Goal: Obtain resource: Obtain resource

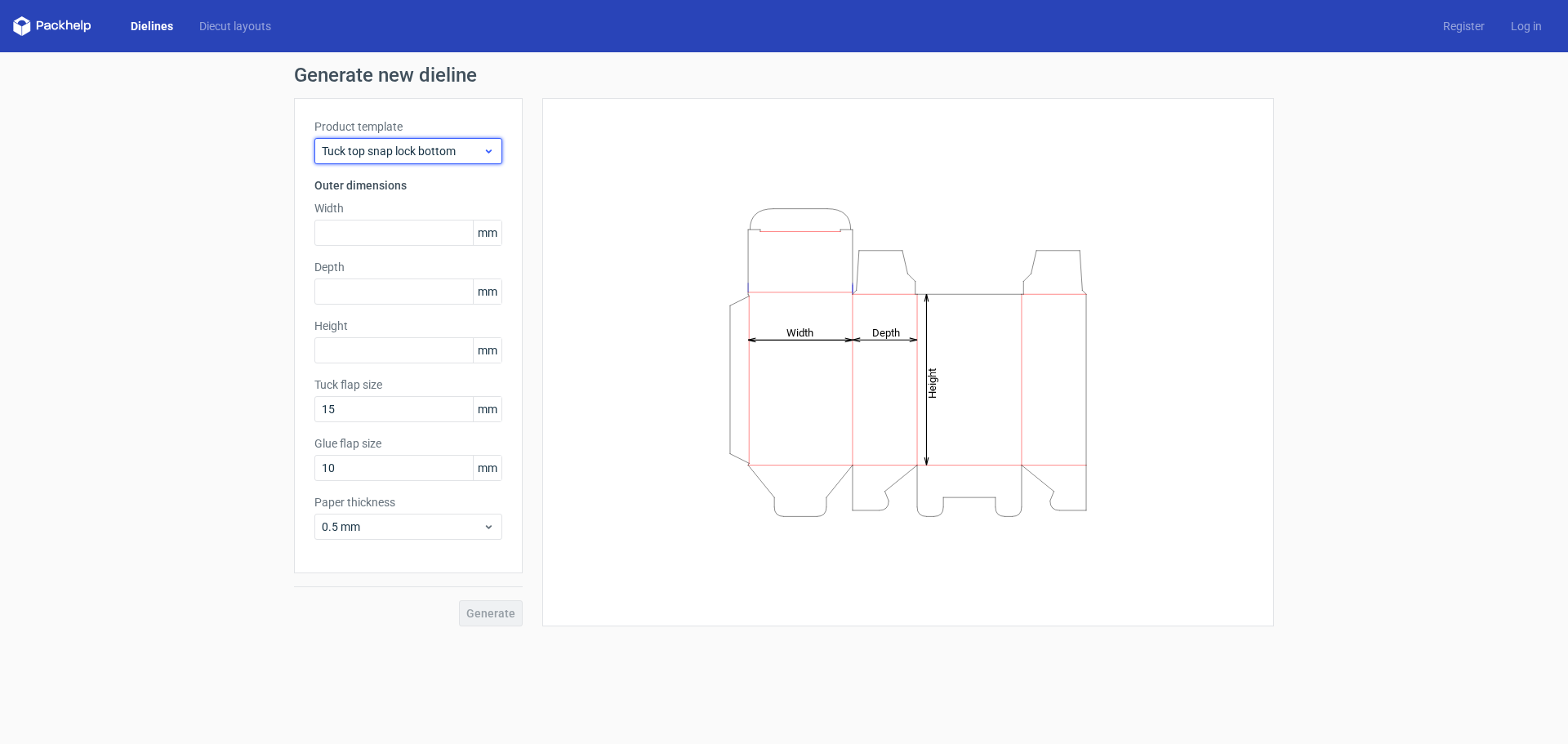
click at [427, 155] on span "Tuck top snap lock bottom" at bounding box center [402, 151] width 161 height 16
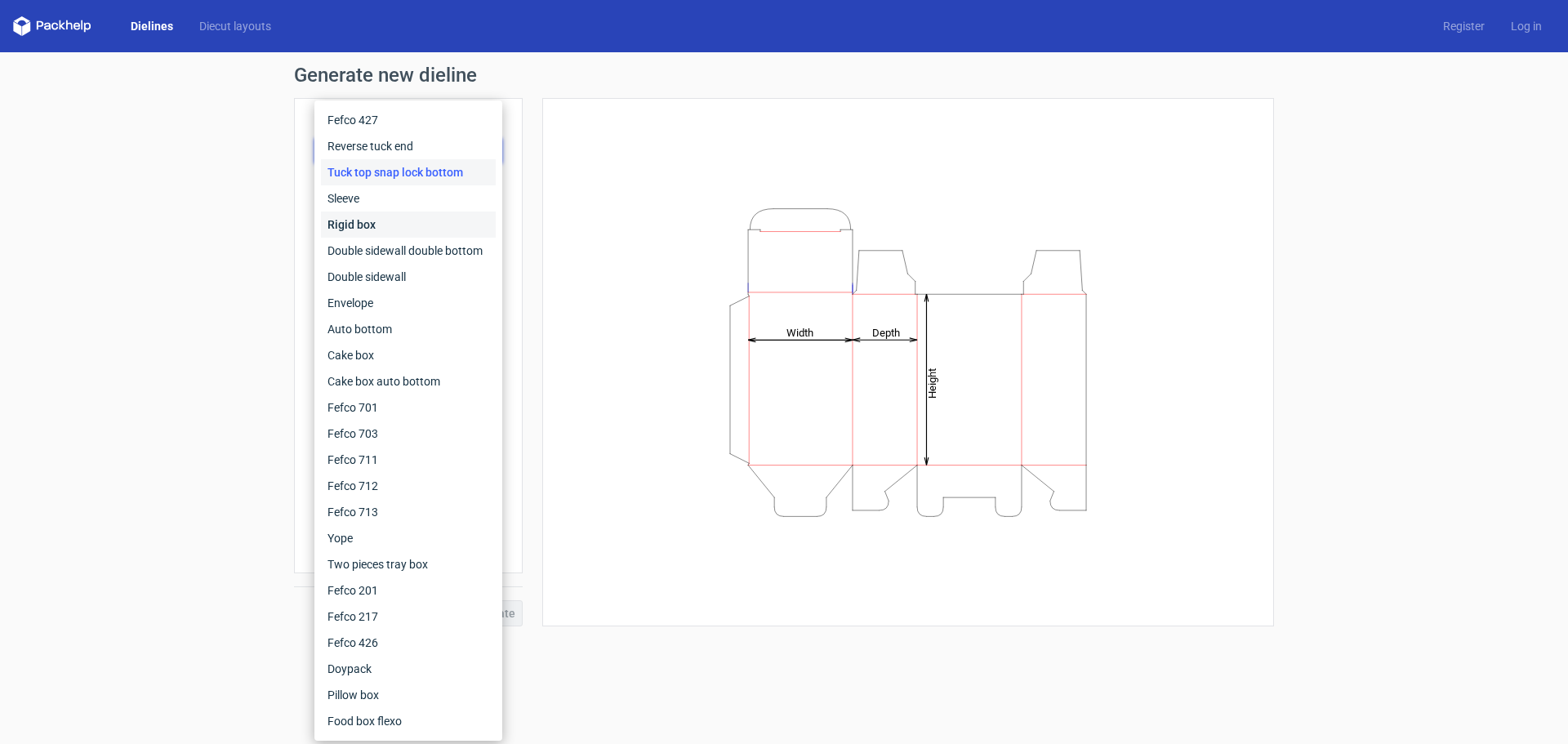
click at [376, 226] on div "Rigid box" at bounding box center [408, 223] width 175 height 26
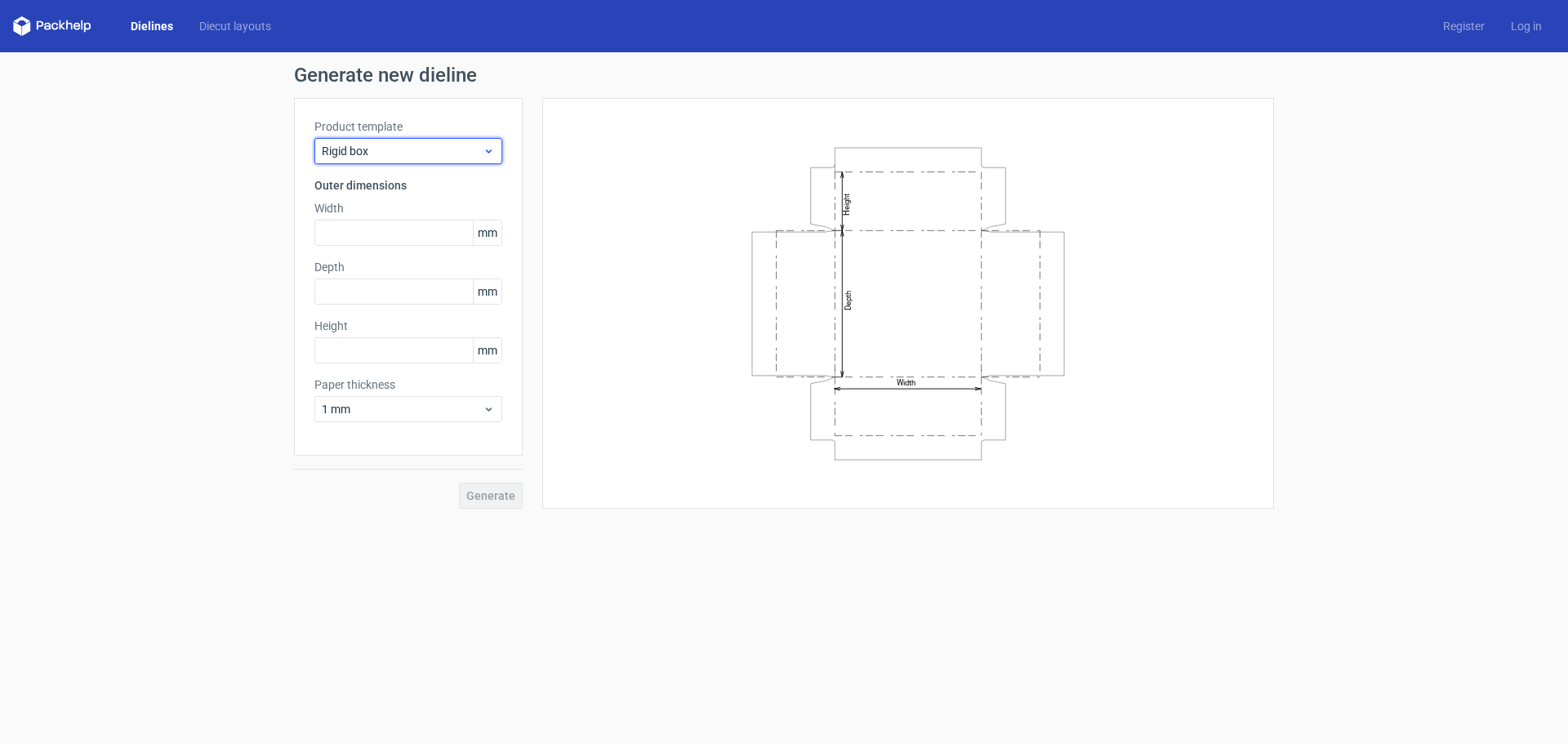
click at [466, 149] on span "Rigid box" at bounding box center [402, 151] width 161 height 16
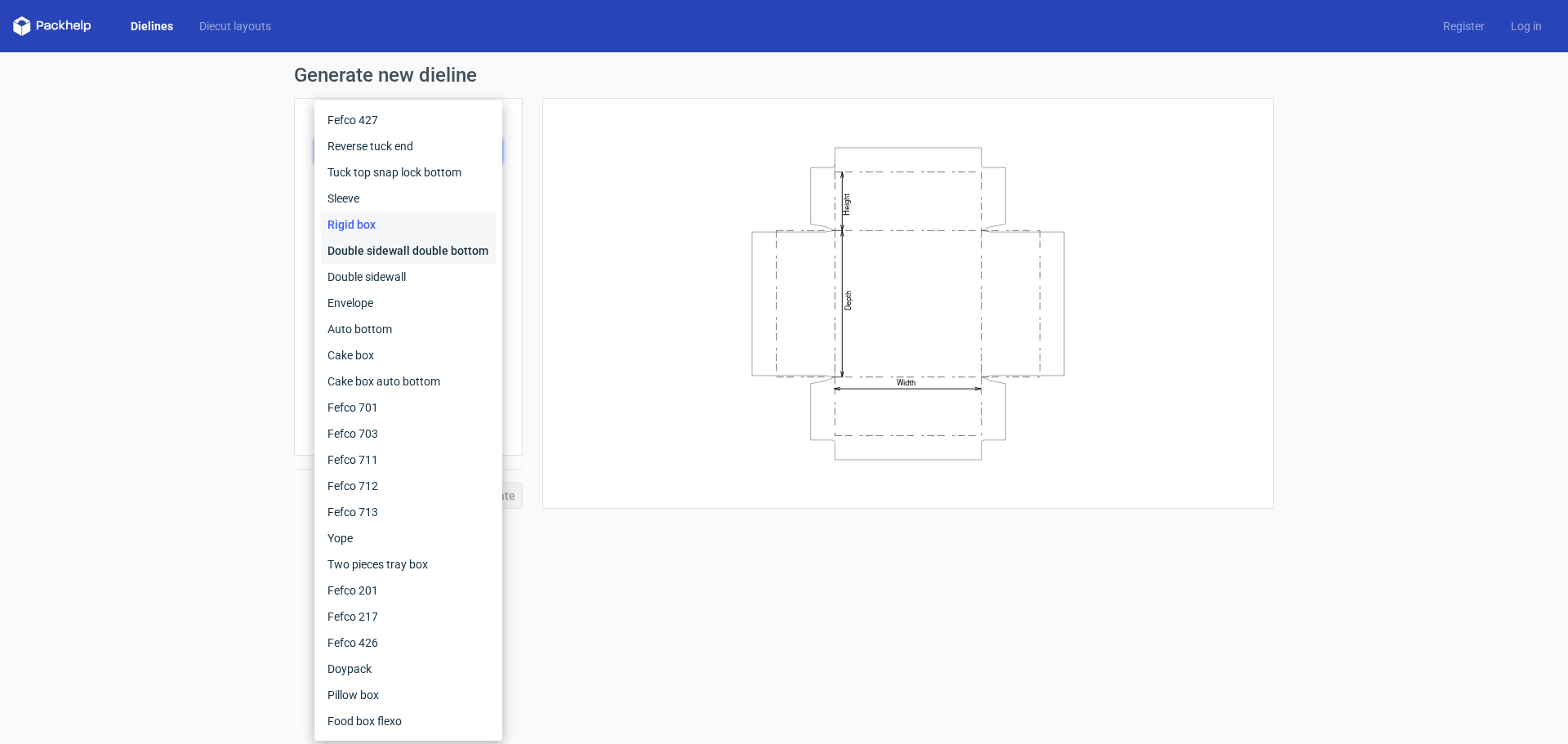
click at [396, 252] on div "Double sidewall double bottom" at bounding box center [408, 250] width 175 height 26
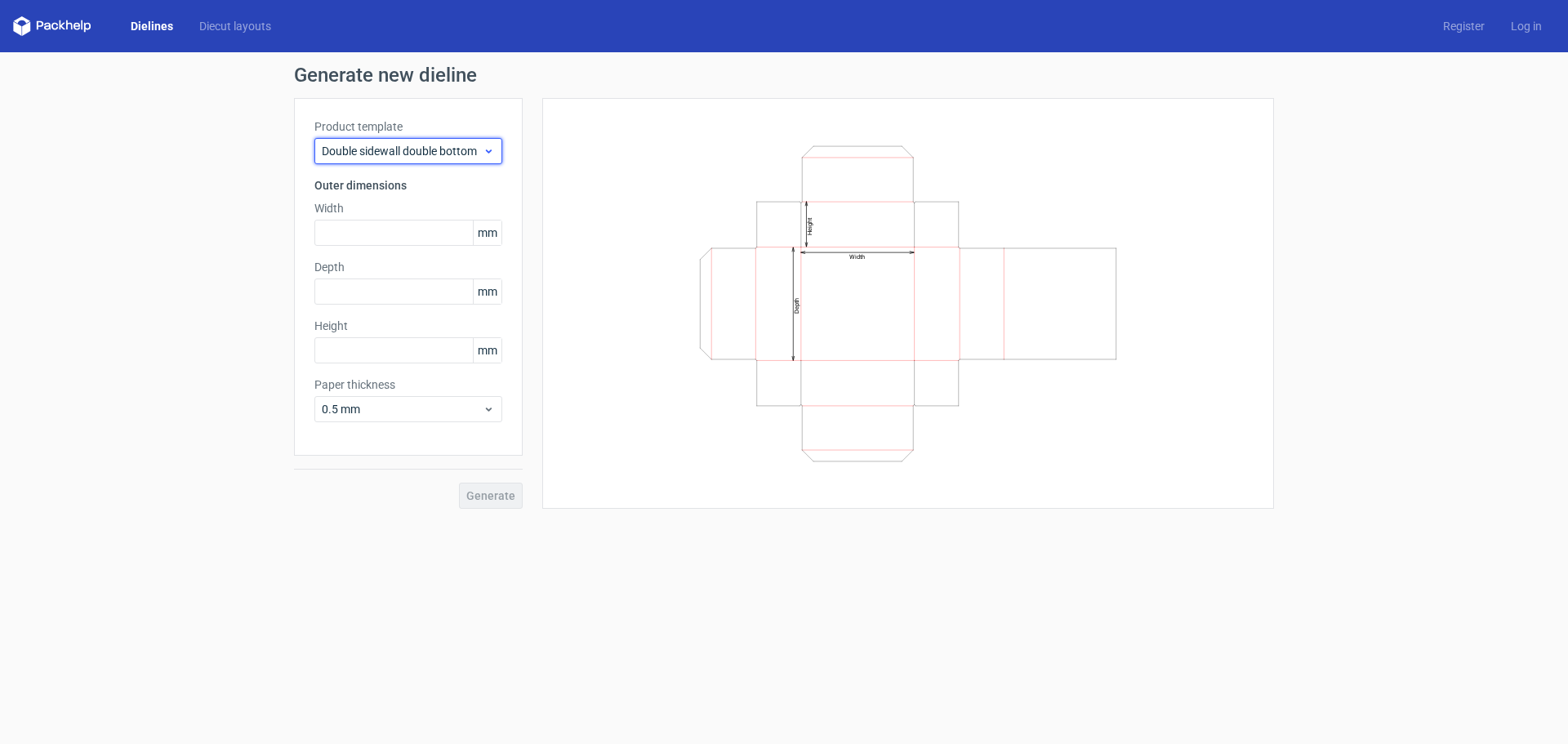
click at [468, 143] on div "Double sidewall double bottom" at bounding box center [408, 151] width 188 height 26
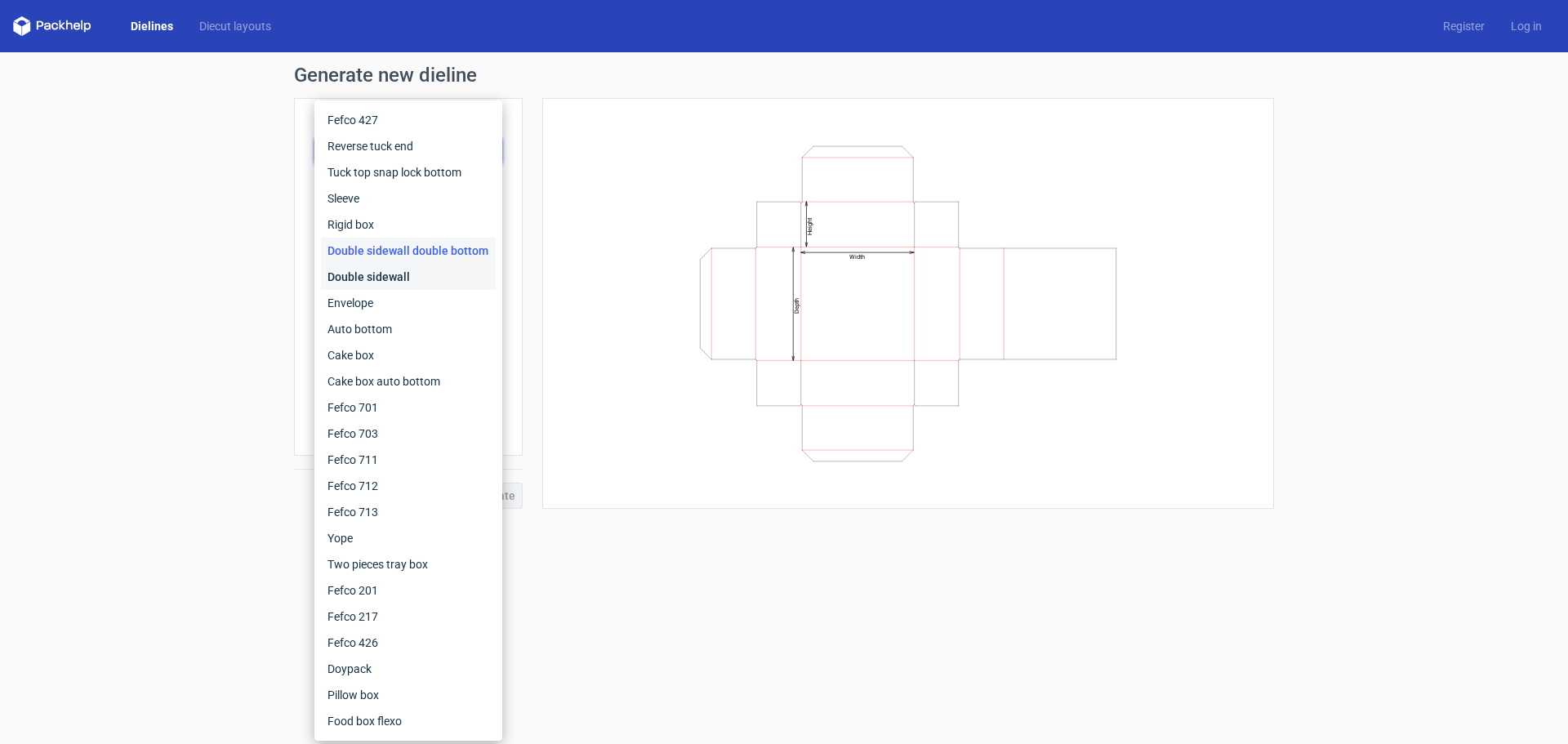
click at [381, 282] on div "Double sidewall" at bounding box center [408, 276] width 175 height 26
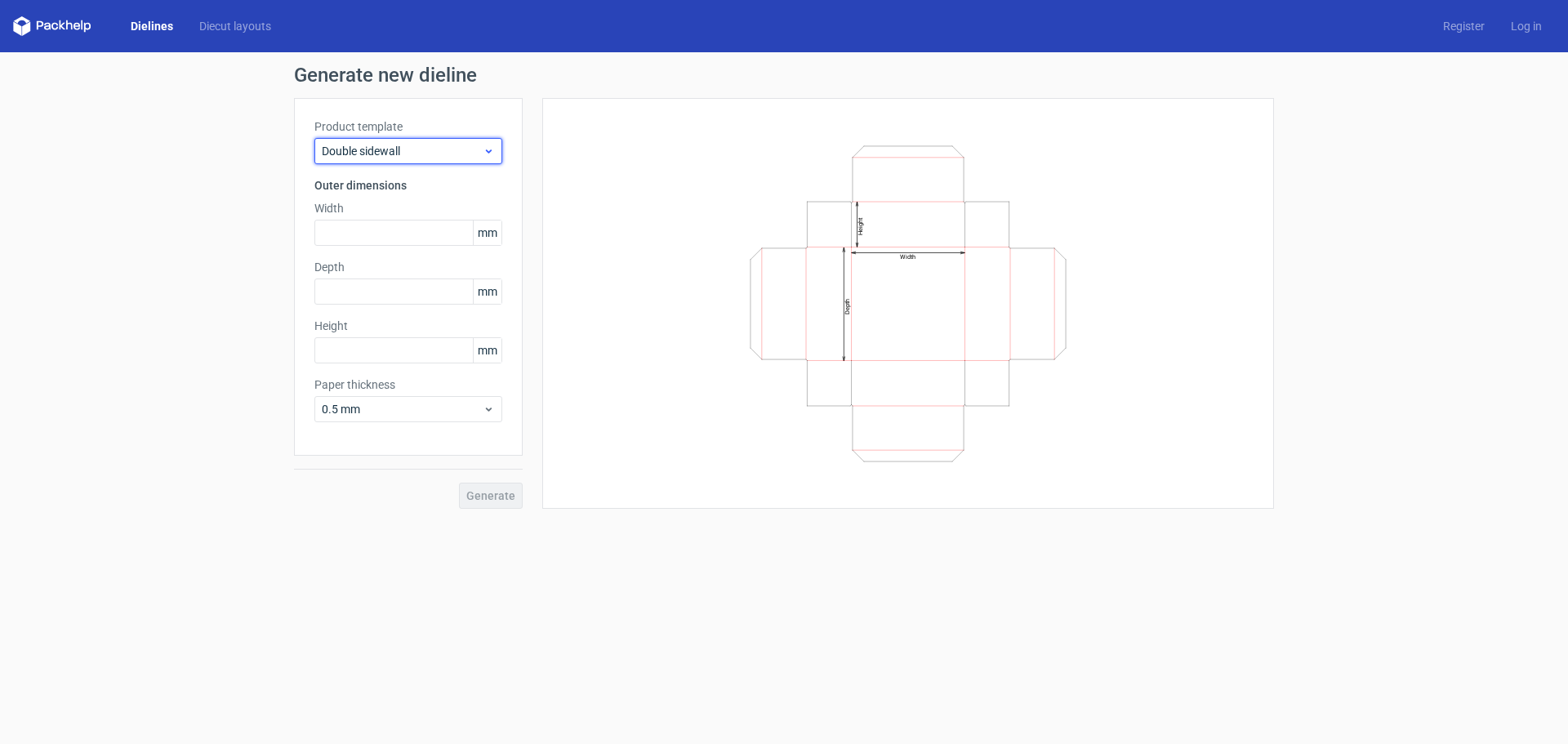
click at [482, 145] on span "Double sidewall" at bounding box center [402, 151] width 161 height 16
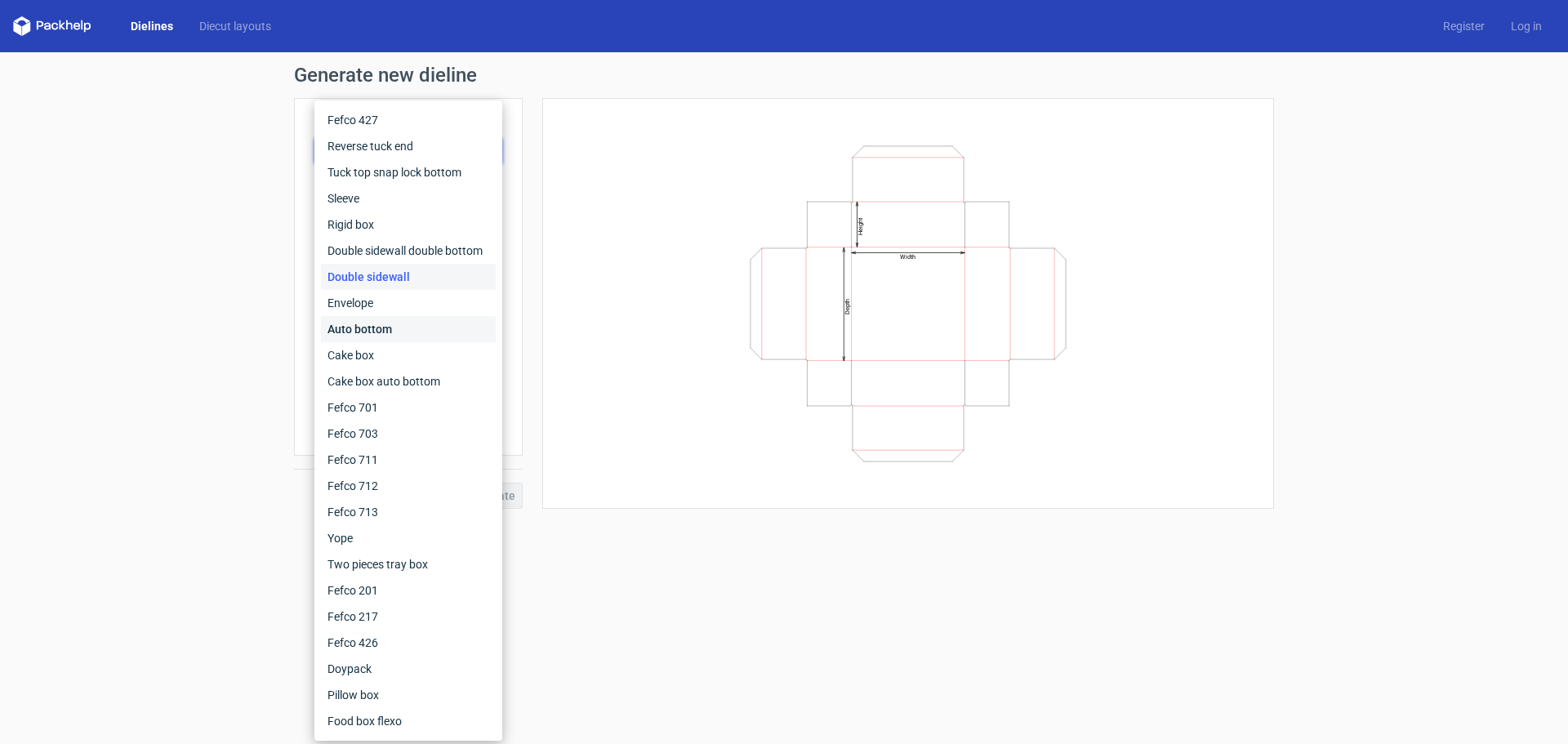
click at [382, 325] on div "Auto bottom" at bounding box center [408, 328] width 175 height 26
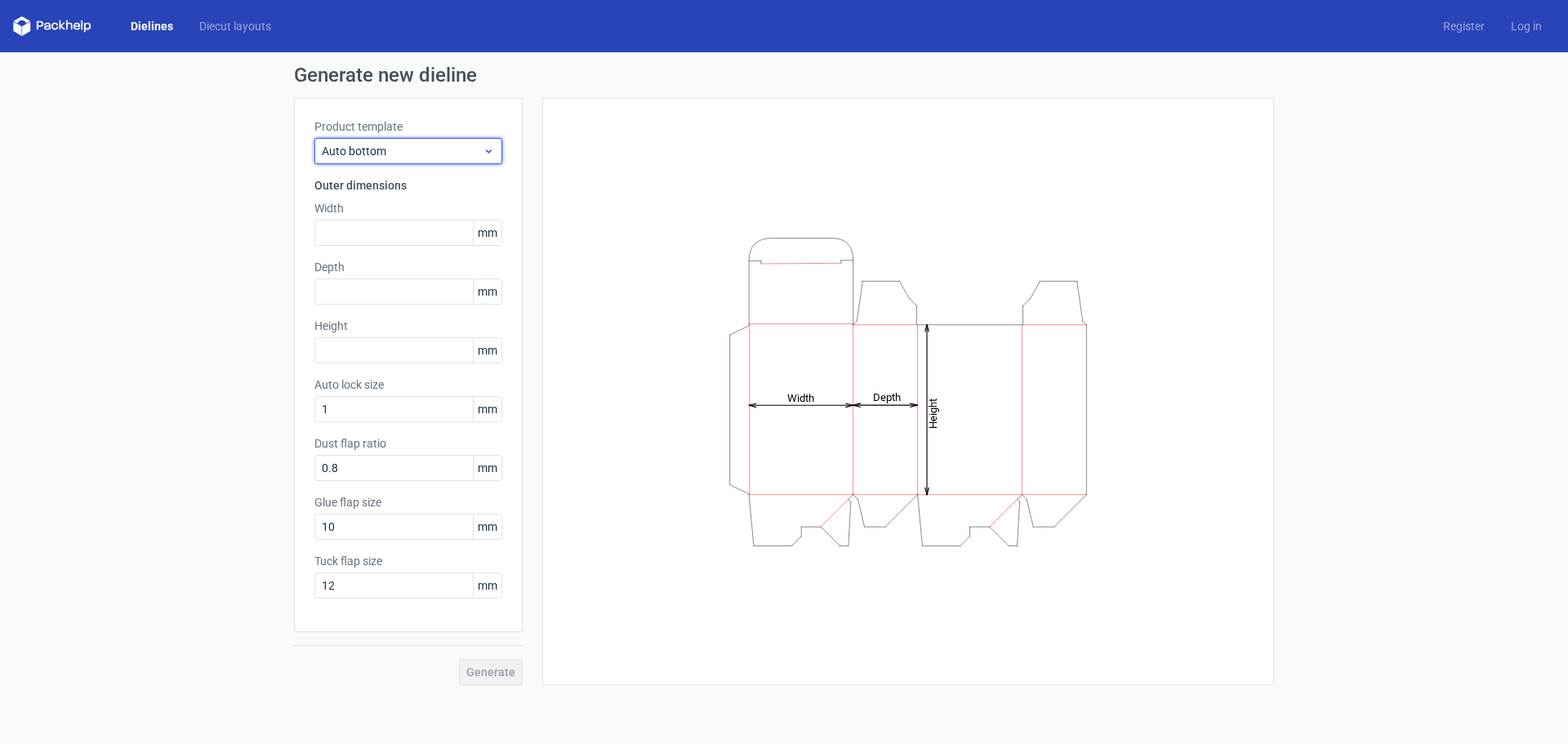
click at [476, 156] on span "Auto bottom" at bounding box center [402, 151] width 161 height 16
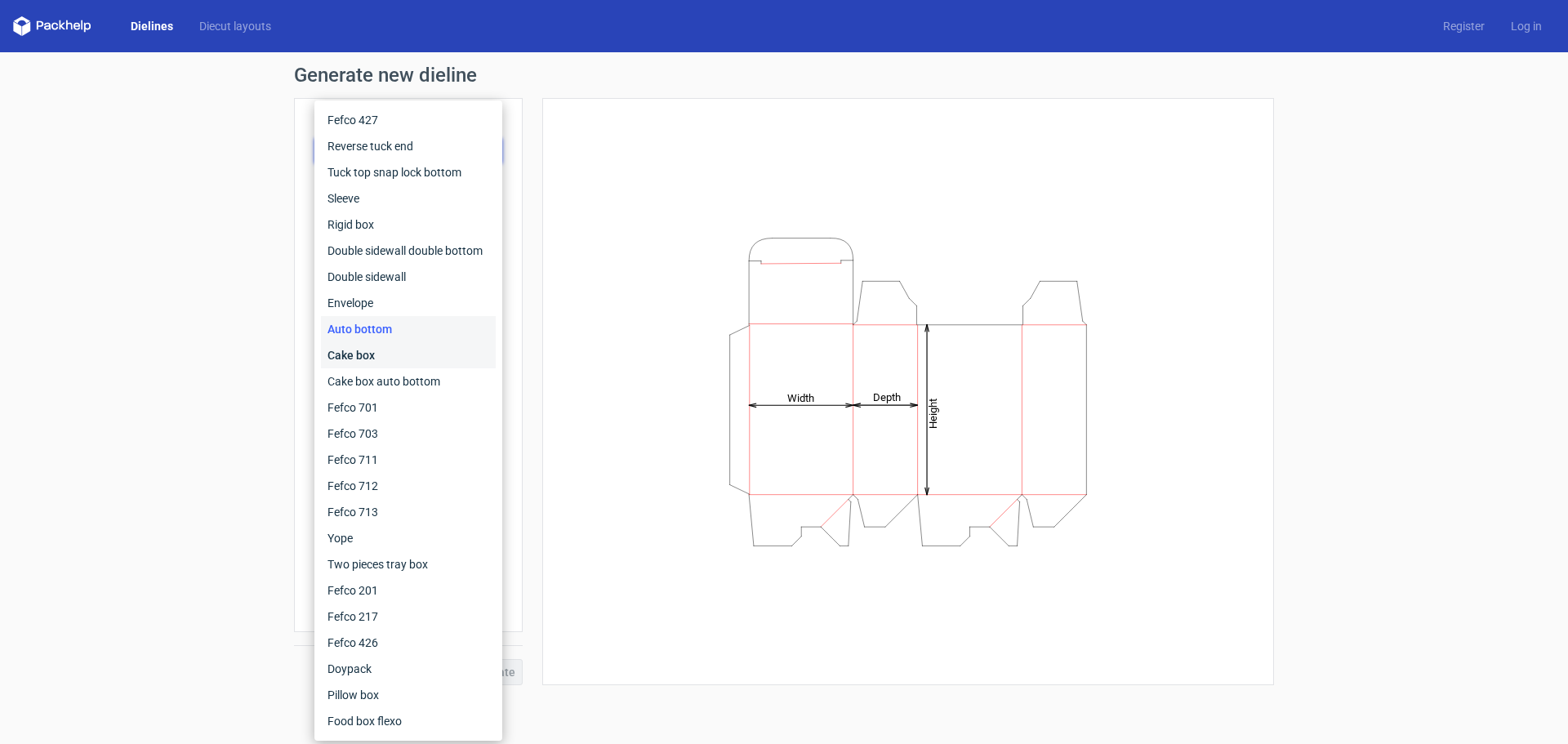
click at [372, 353] on div "Cake box" at bounding box center [408, 355] width 175 height 26
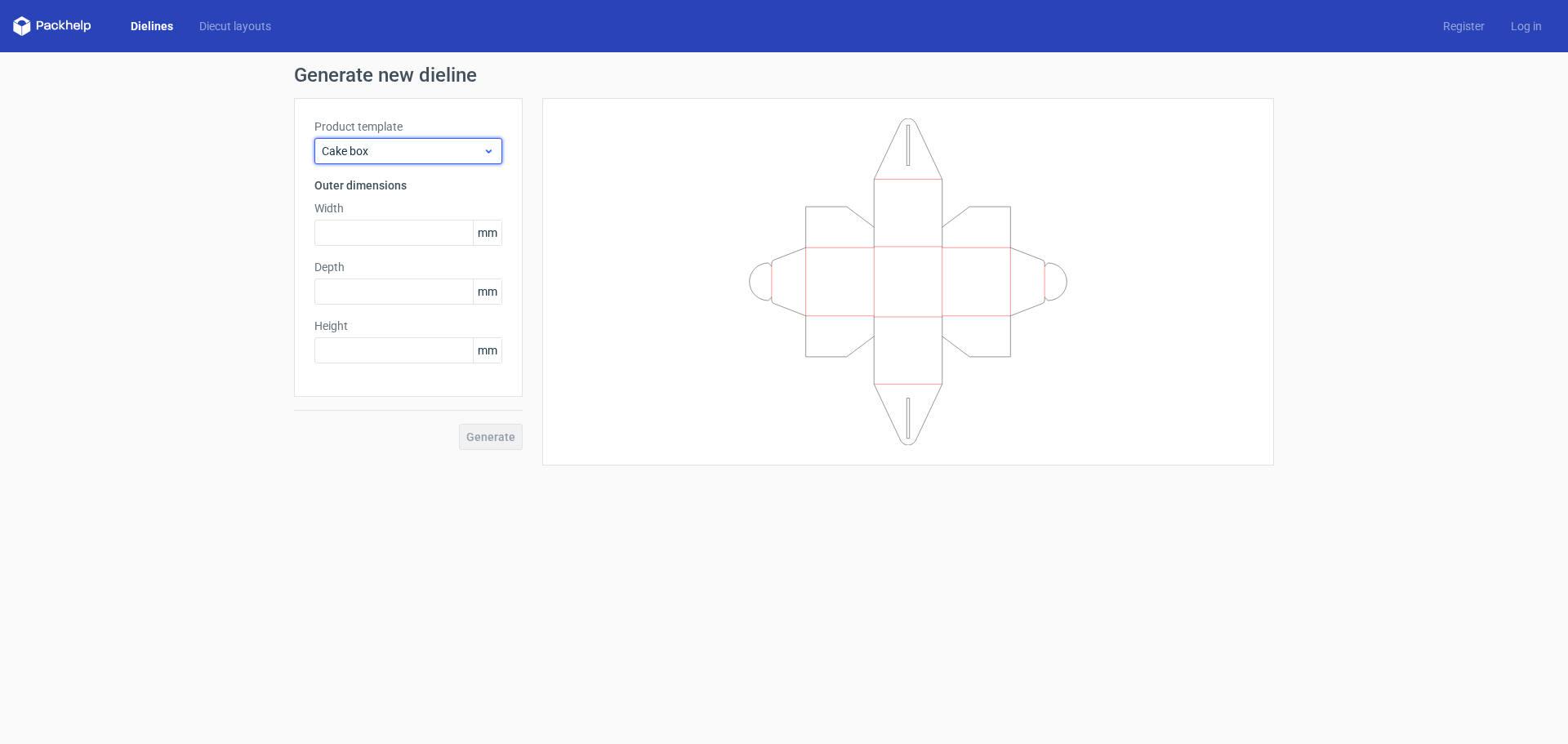
click at [470, 143] on span "Cake box" at bounding box center [402, 151] width 161 height 16
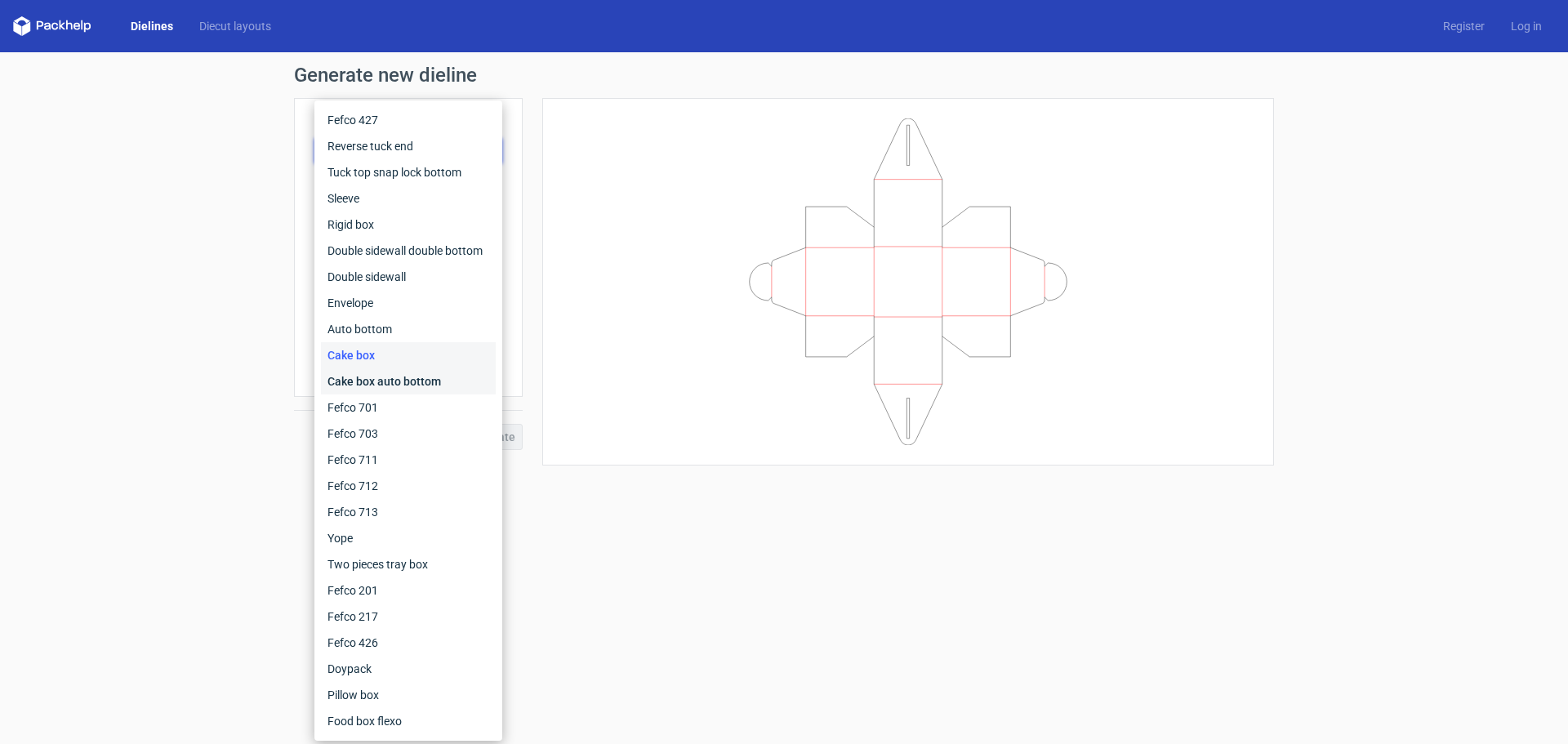
click at [389, 380] on div "Cake box auto bottom" at bounding box center [408, 380] width 175 height 26
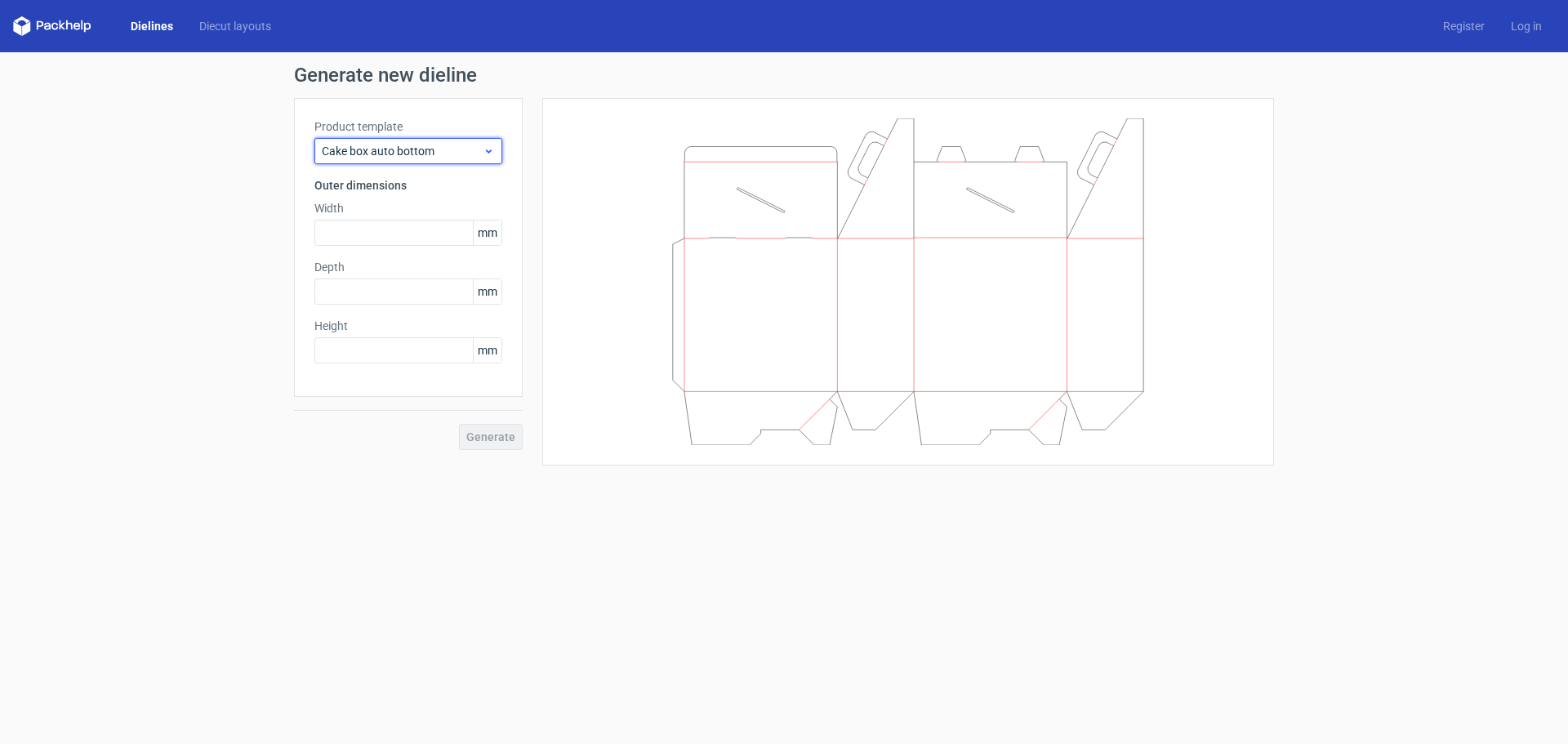
click at [497, 146] on div "Cake box auto bottom" at bounding box center [408, 151] width 188 height 26
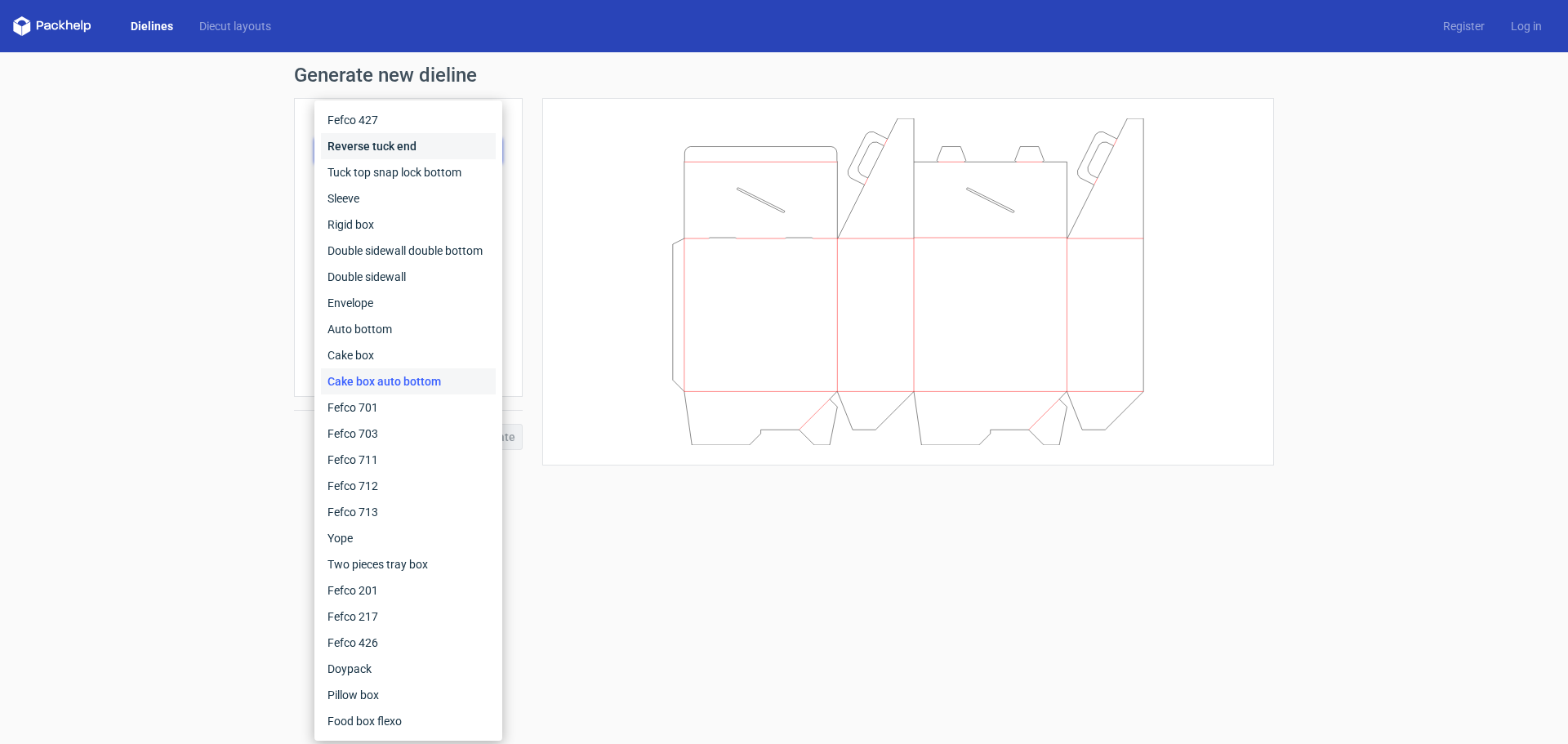
click at [394, 148] on div "Reverse tuck end" at bounding box center [408, 145] width 175 height 26
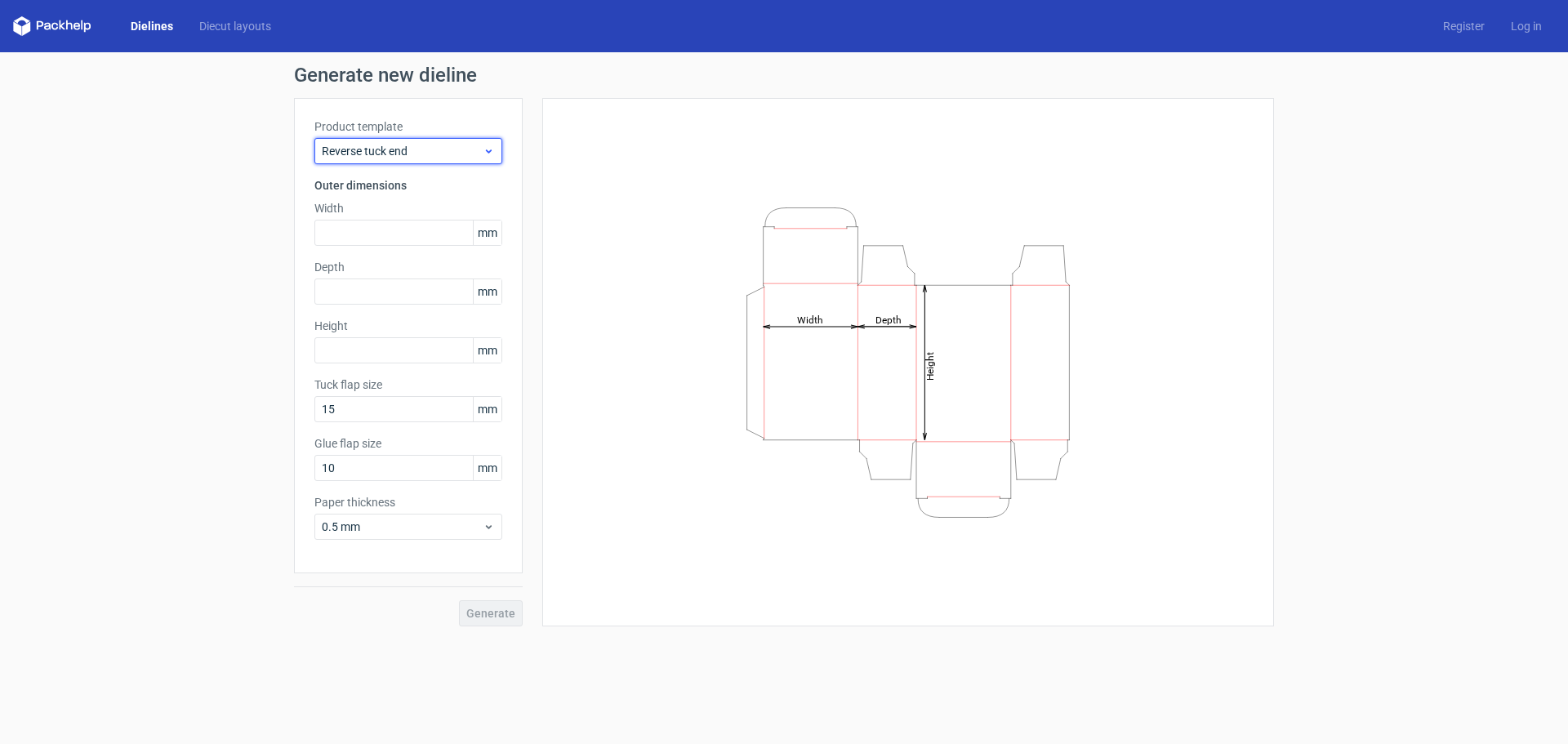
click at [453, 141] on div "Reverse tuck end" at bounding box center [408, 151] width 188 height 26
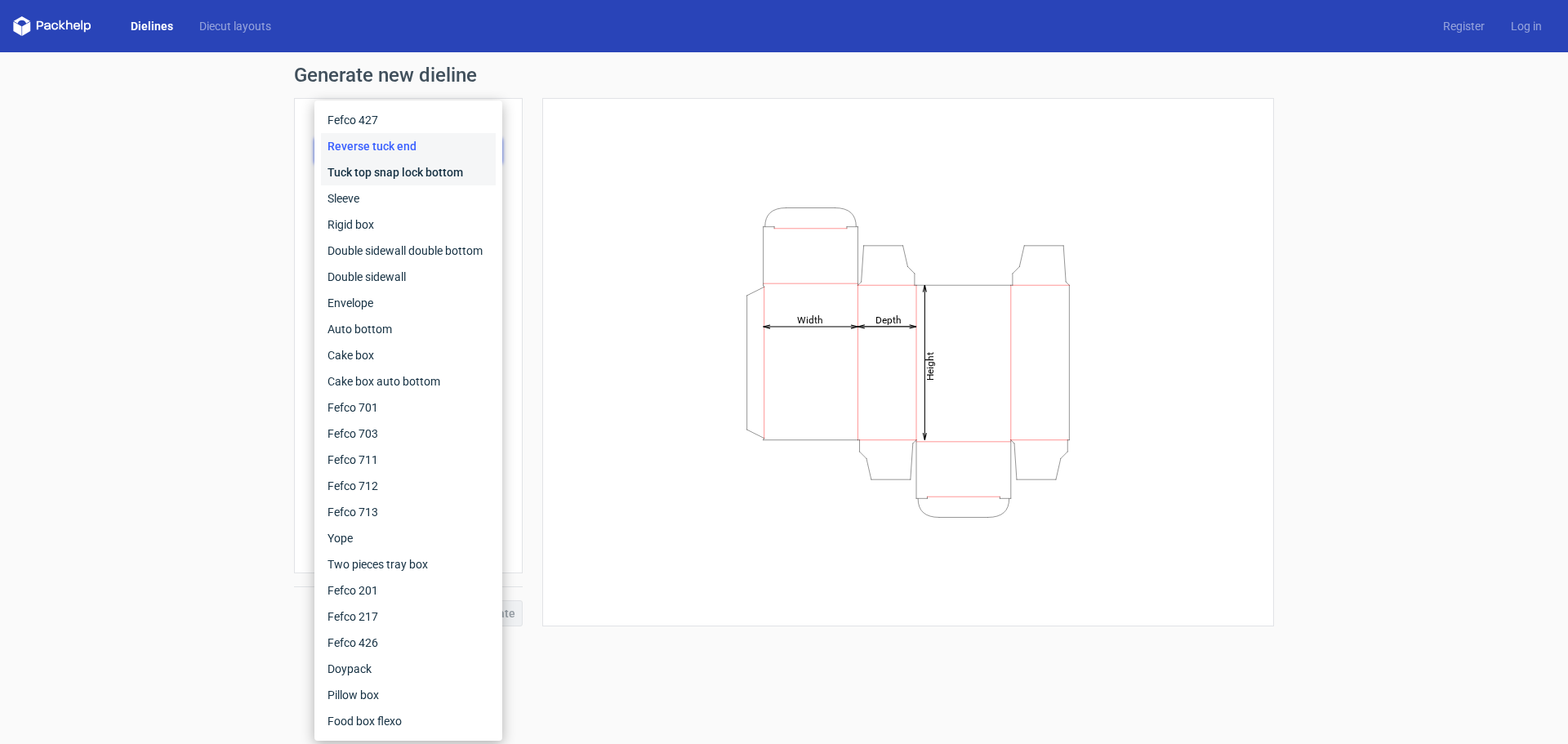
click at [363, 169] on div "Tuck top snap lock bottom" at bounding box center [408, 172] width 175 height 26
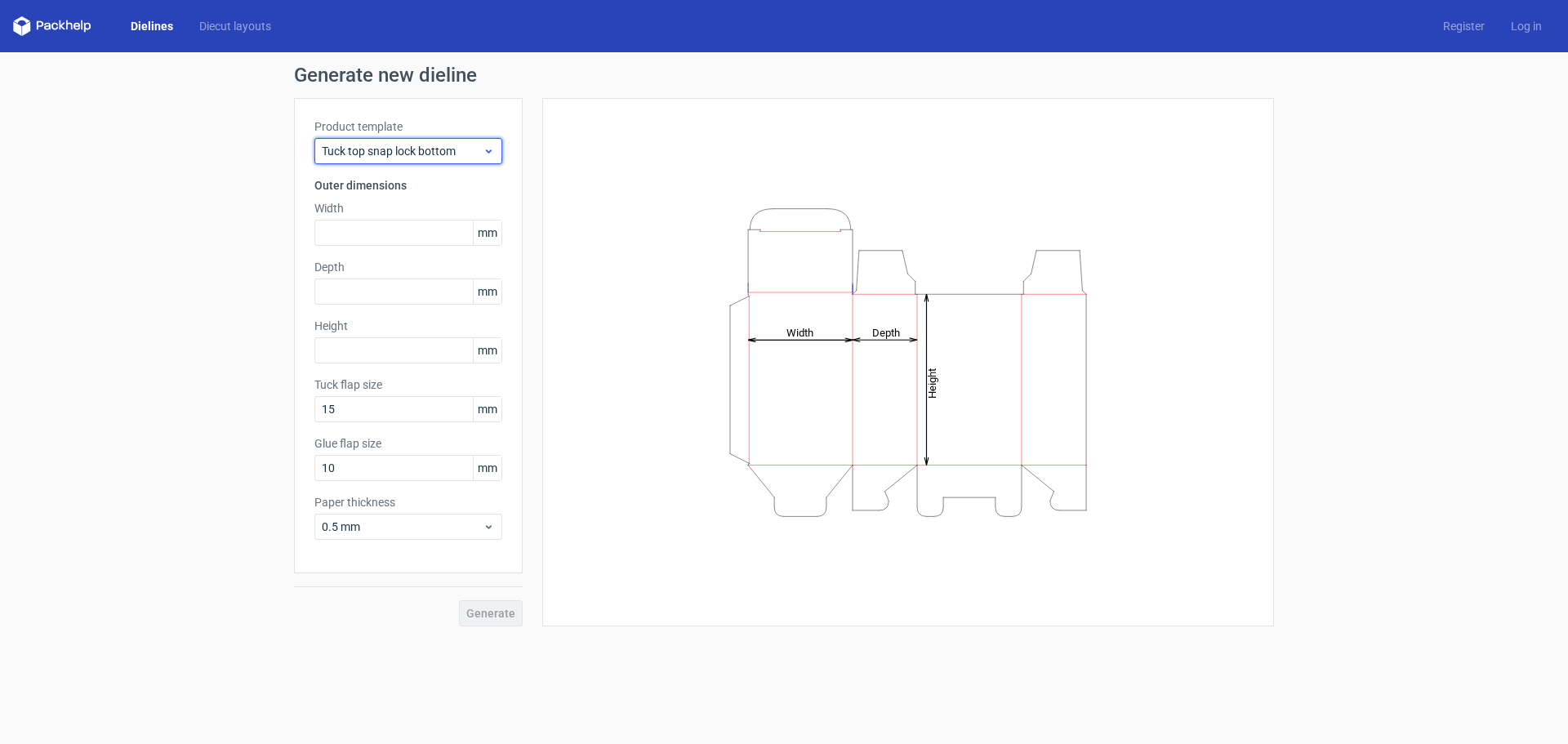
click at [463, 149] on span "Tuck top snap lock bottom" at bounding box center [402, 151] width 161 height 16
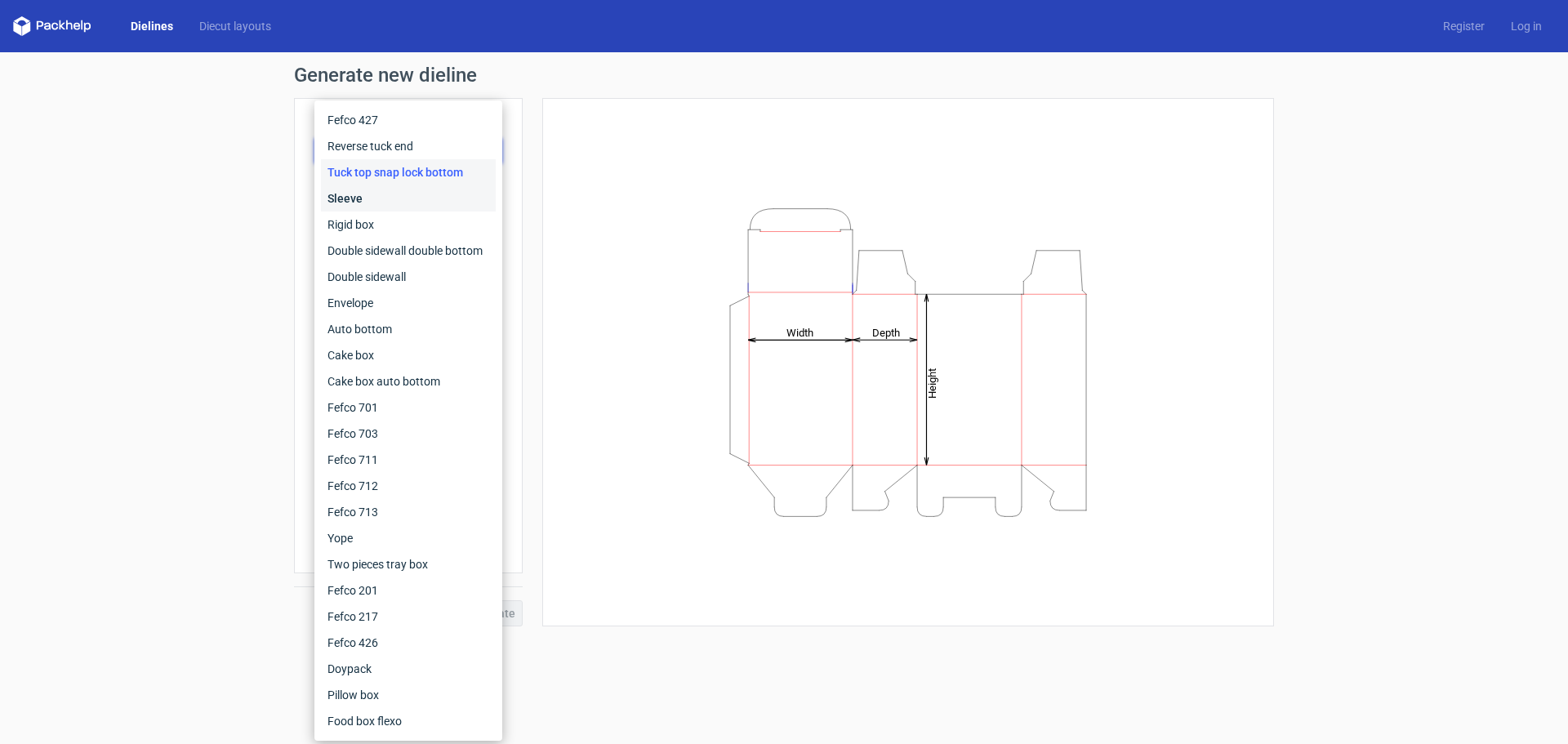
click at [376, 196] on div "Sleeve" at bounding box center [408, 198] width 175 height 26
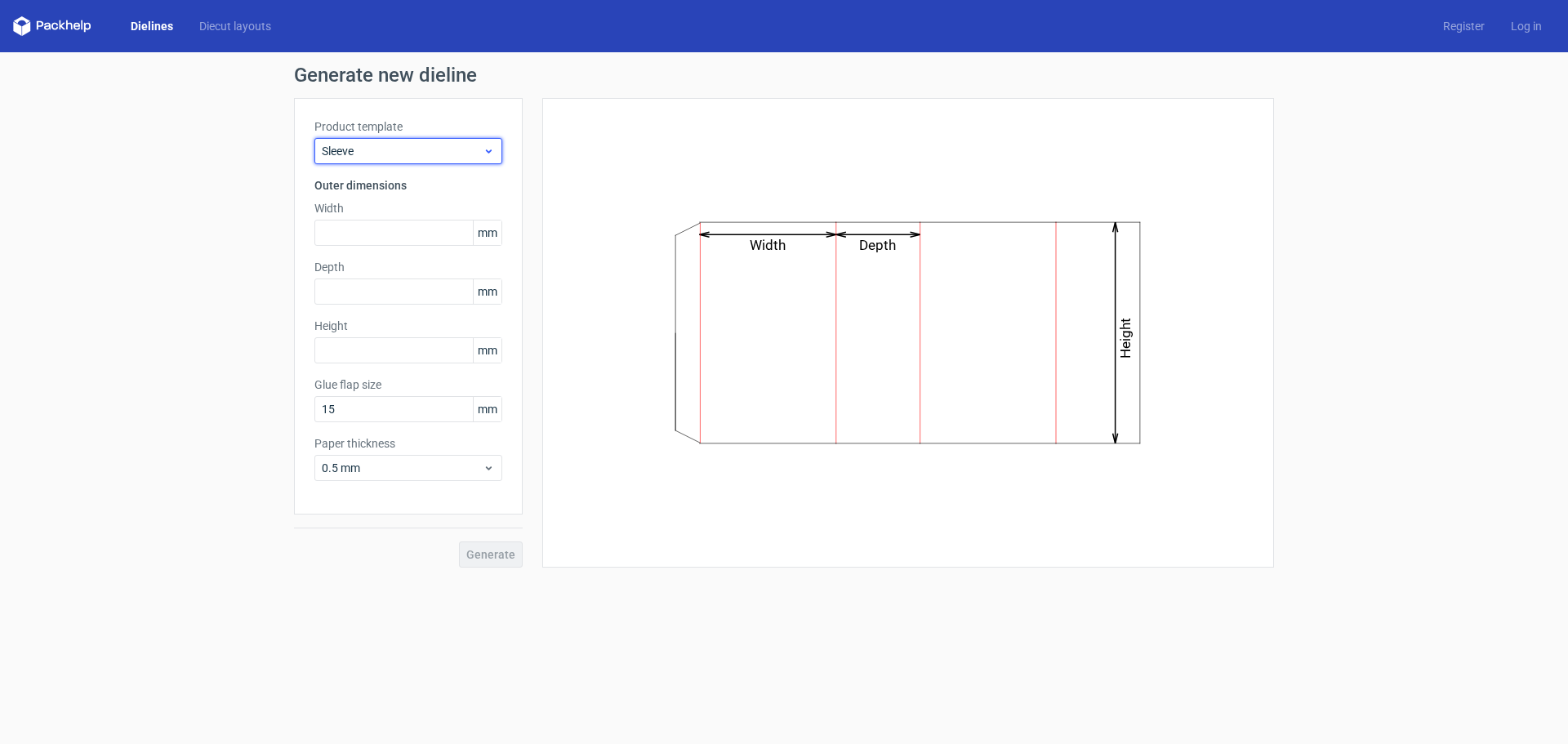
click at [466, 158] on span "Sleeve" at bounding box center [402, 151] width 161 height 16
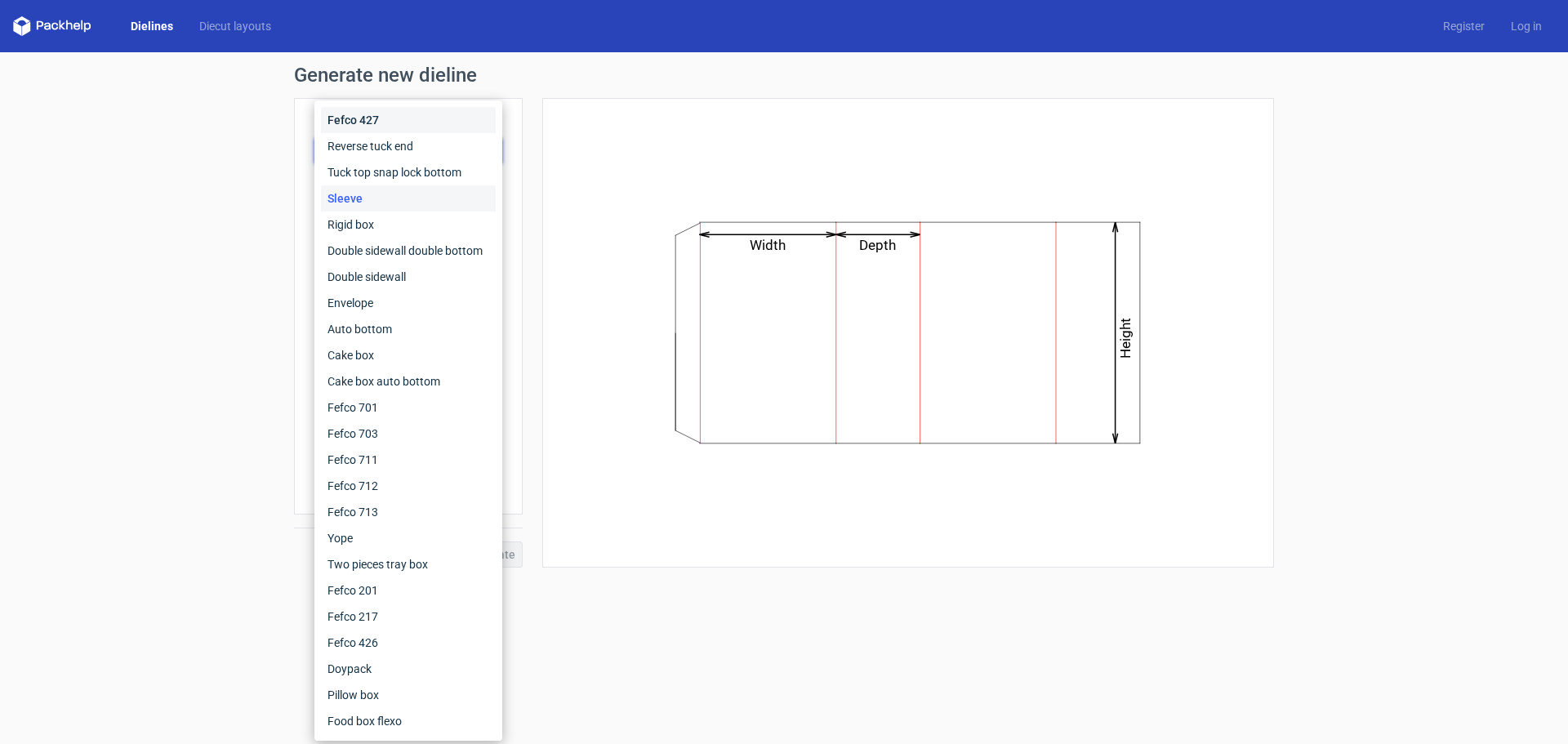
click at [374, 124] on div "Fefco 427" at bounding box center [408, 120] width 175 height 26
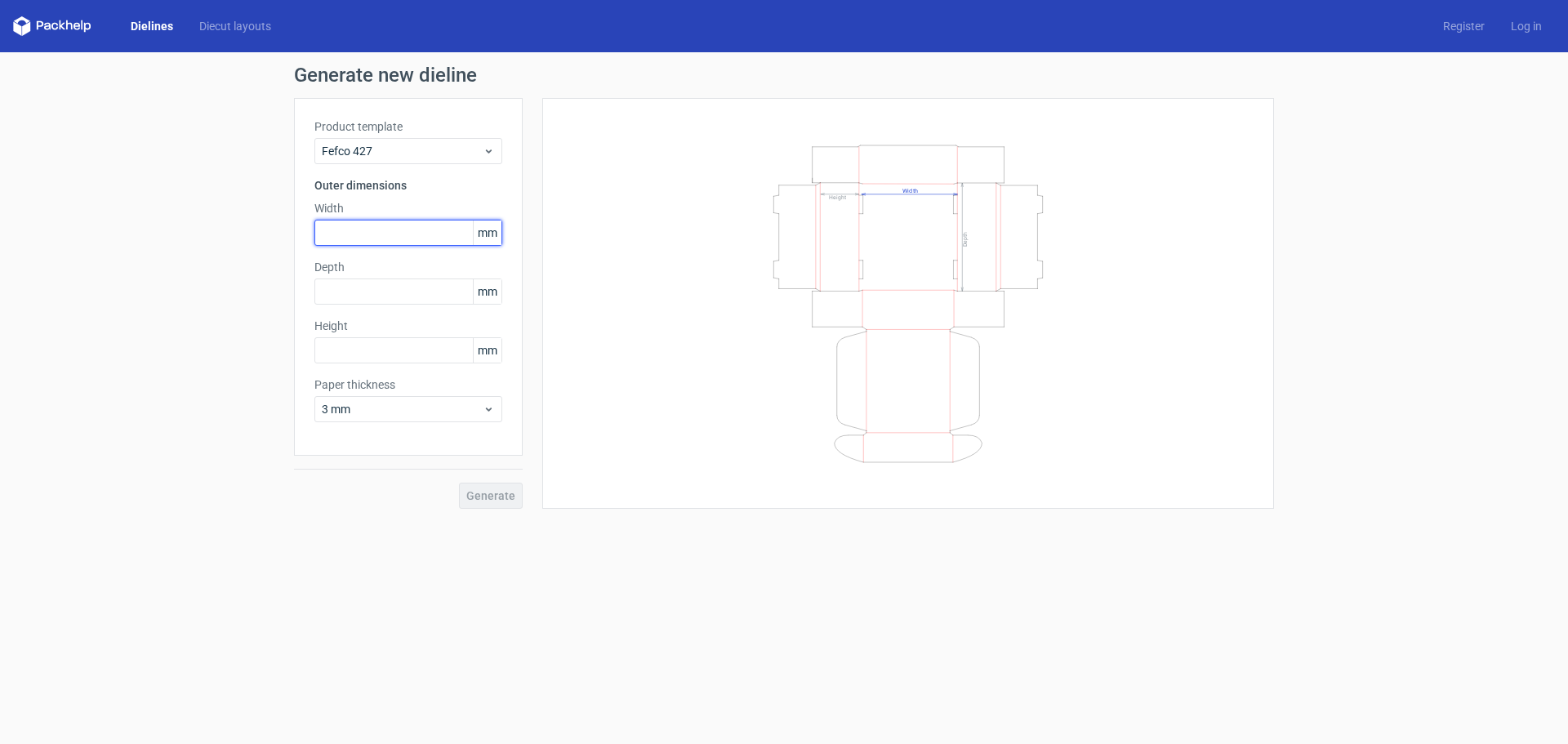
click at [437, 225] on input "text" at bounding box center [408, 232] width 188 height 26
type input "350"
type input "280"
type input "220"
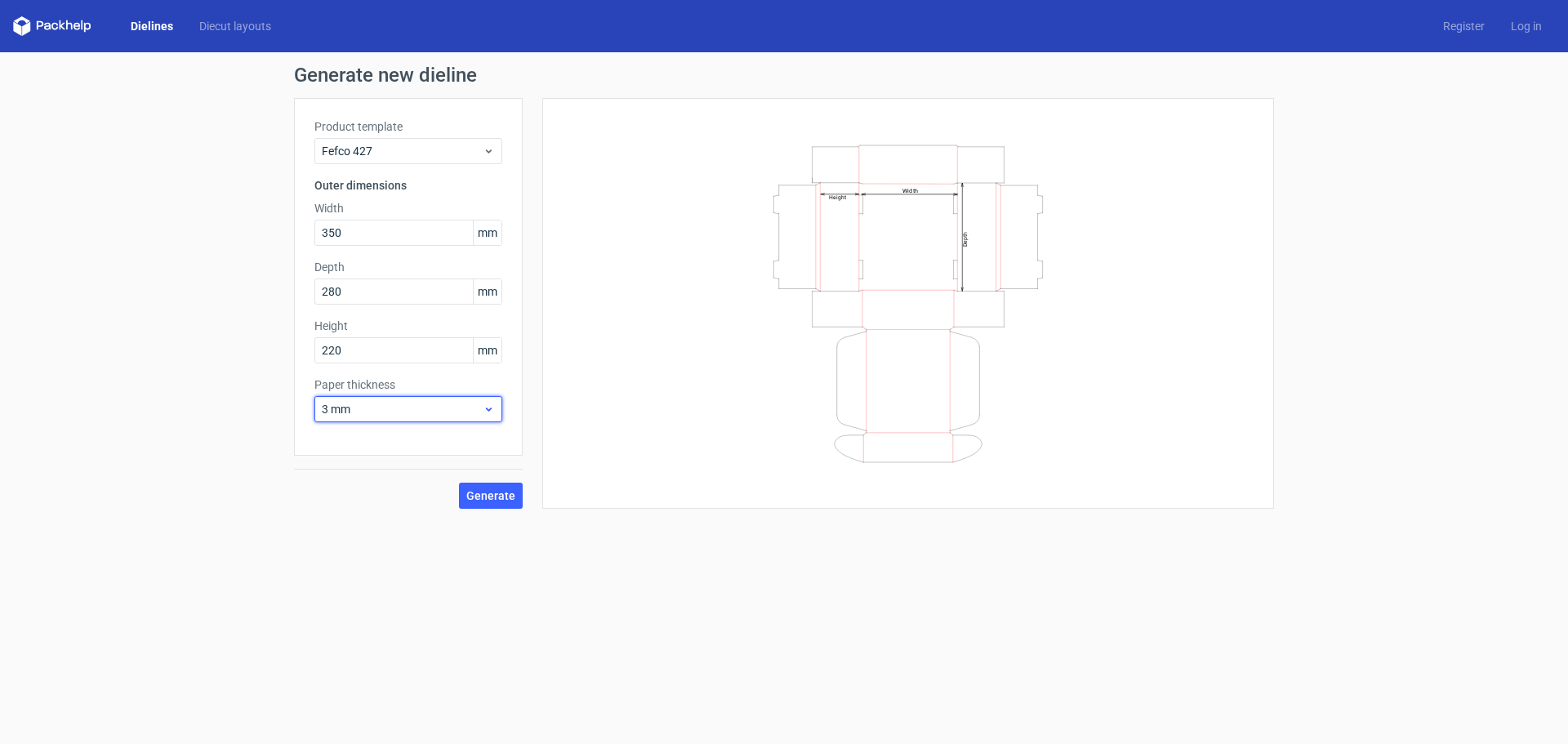
click at [455, 406] on span "3 mm" at bounding box center [402, 409] width 161 height 16
click at [348, 571] on div "4 mm" at bounding box center [408, 575] width 175 height 26
click at [238, 397] on div "Generate new dieline Product template Fefco 427 Outer dimensions Width 350 mm D…" at bounding box center [784, 286] width 1568 height 469
click at [490, 496] on span "Generate" at bounding box center [490, 495] width 49 height 12
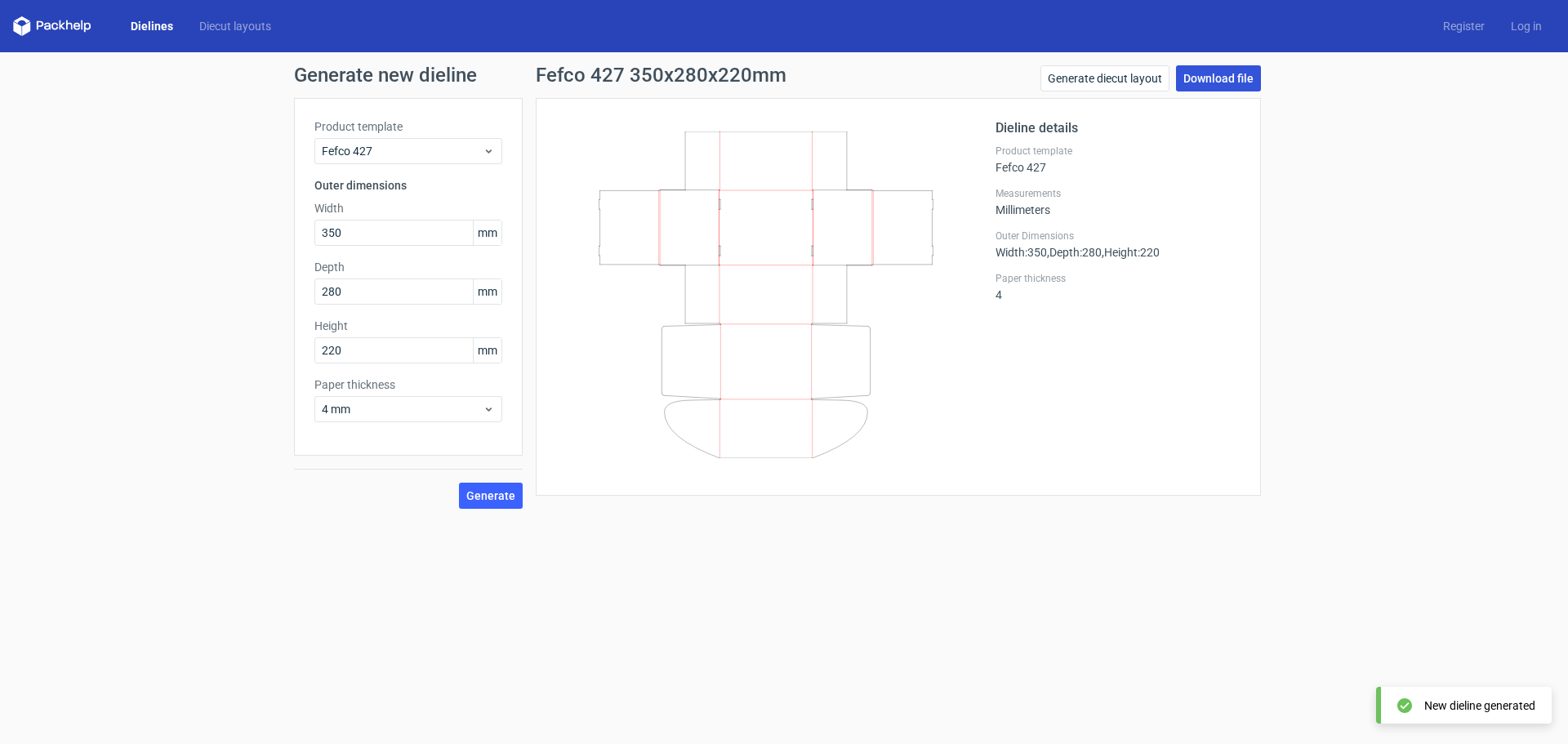
click at [1248, 89] on link "Download file" at bounding box center [1219, 78] width 85 height 26
click at [1109, 75] on link "Generate diecut layout" at bounding box center [1104, 78] width 129 height 26
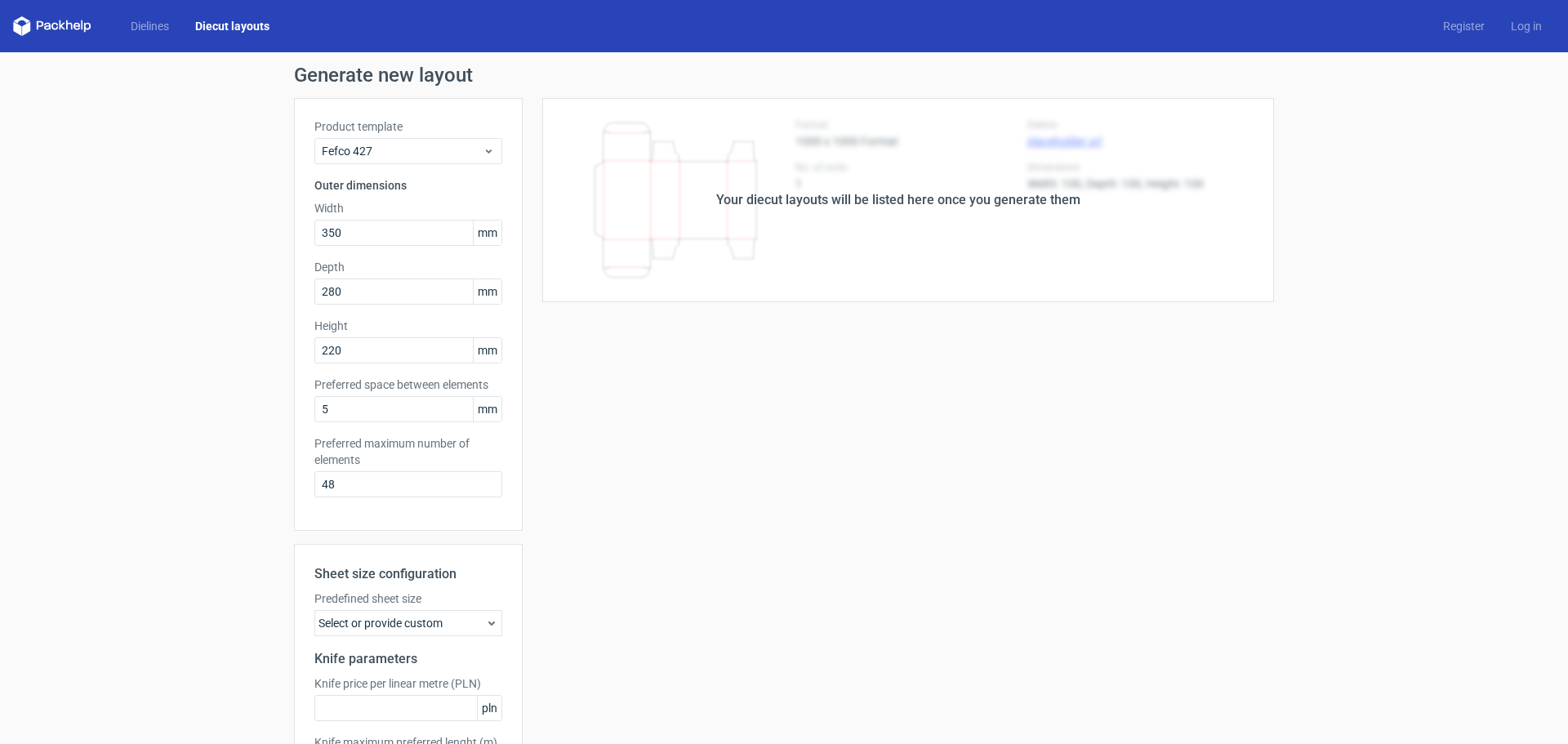
scroll to position [136, 0]
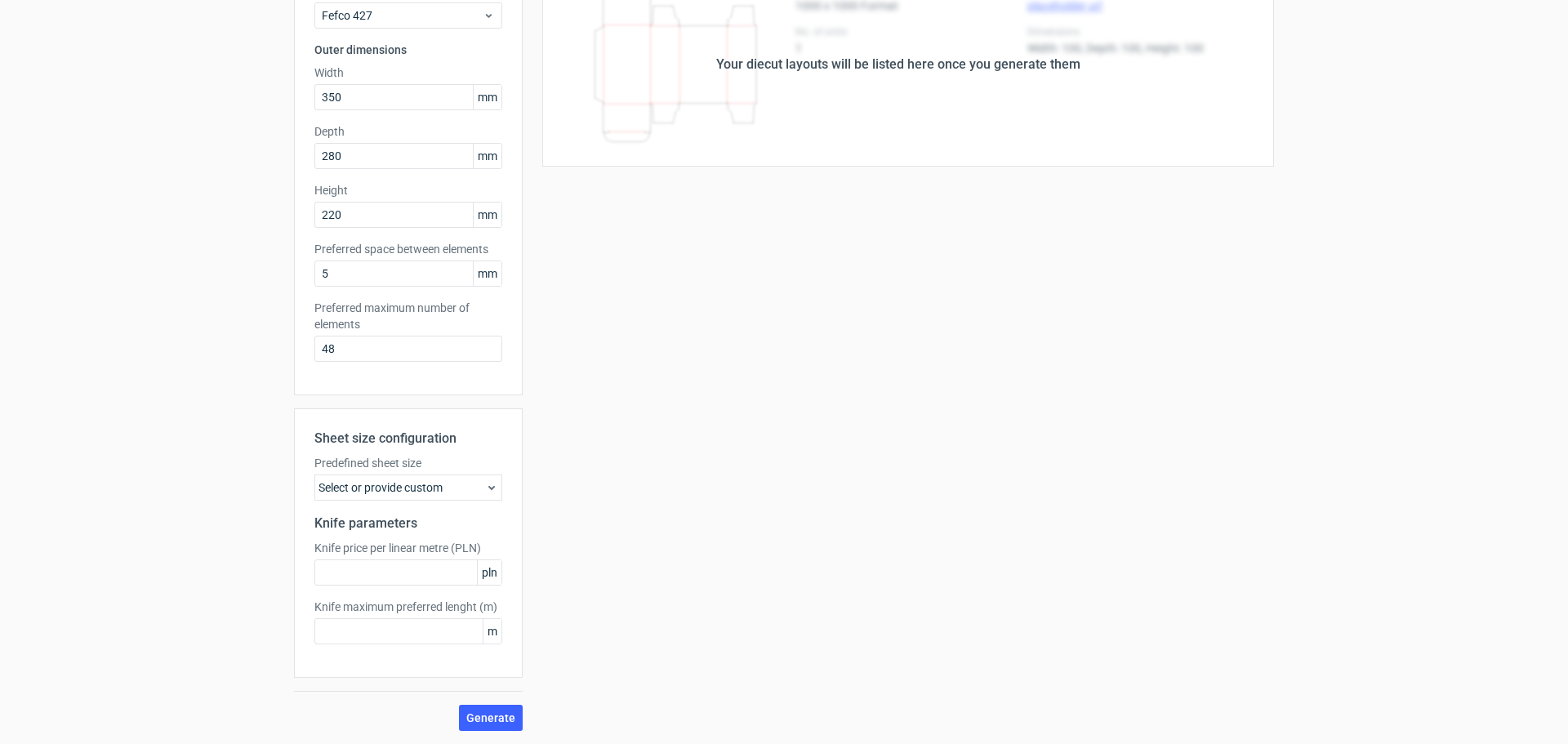
click at [469, 484] on div "Select or provide custom" at bounding box center [408, 487] width 188 height 26
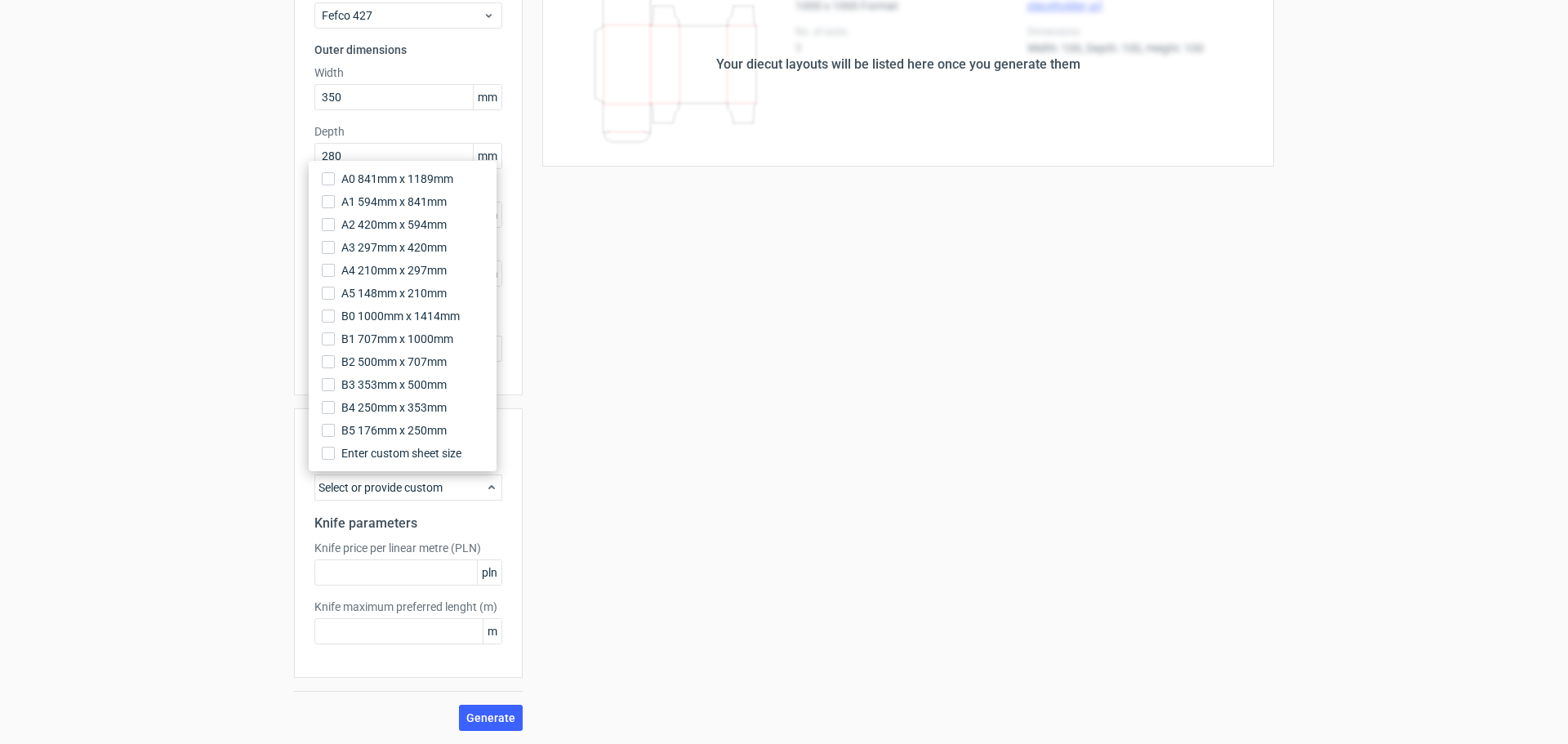
click at [204, 479] on div "Generate new layout Product template Fefco 427 Outer dimensions Width 350 mm De…" at bounding box center [784, 330] width 1568 height 827
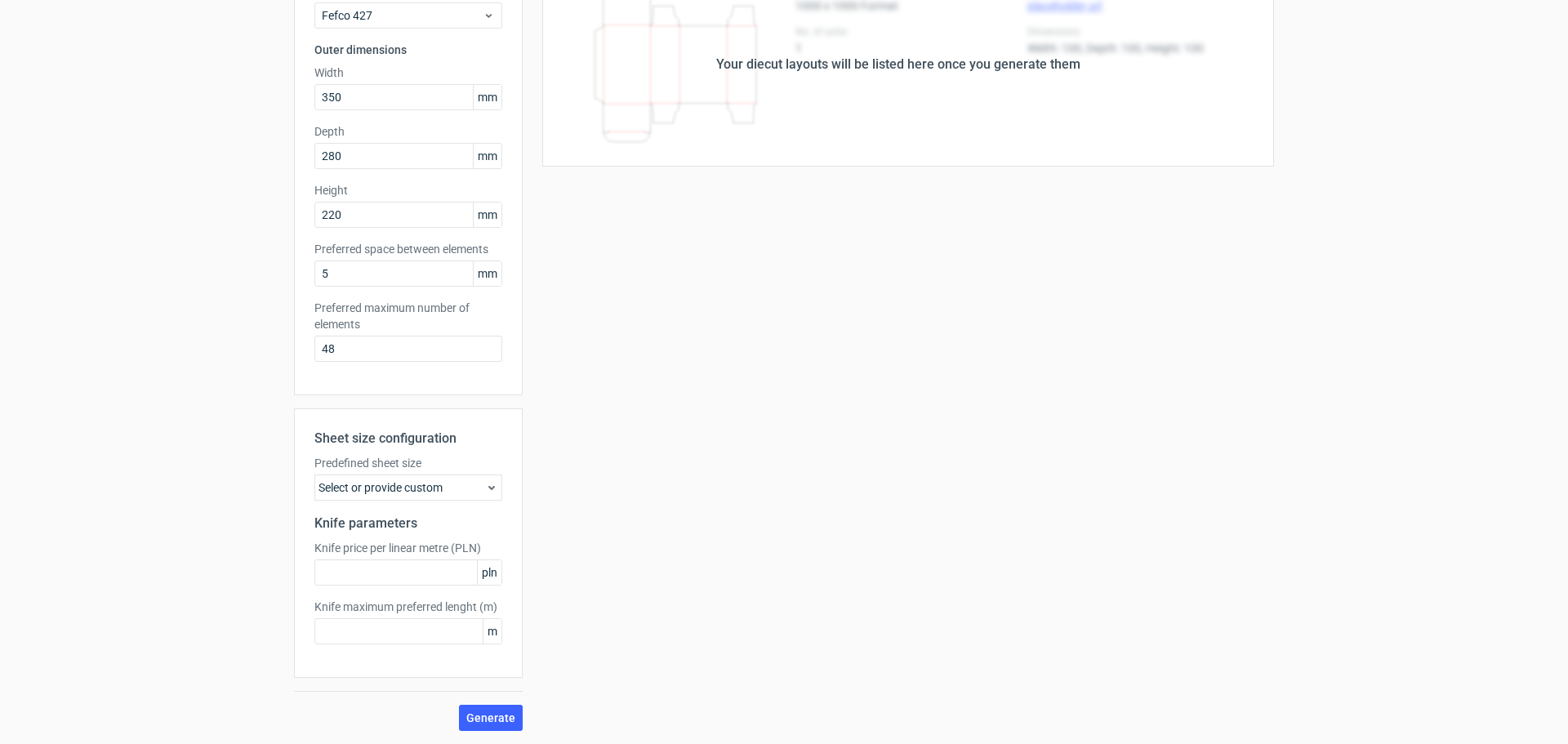
scroll to position [0, 0]
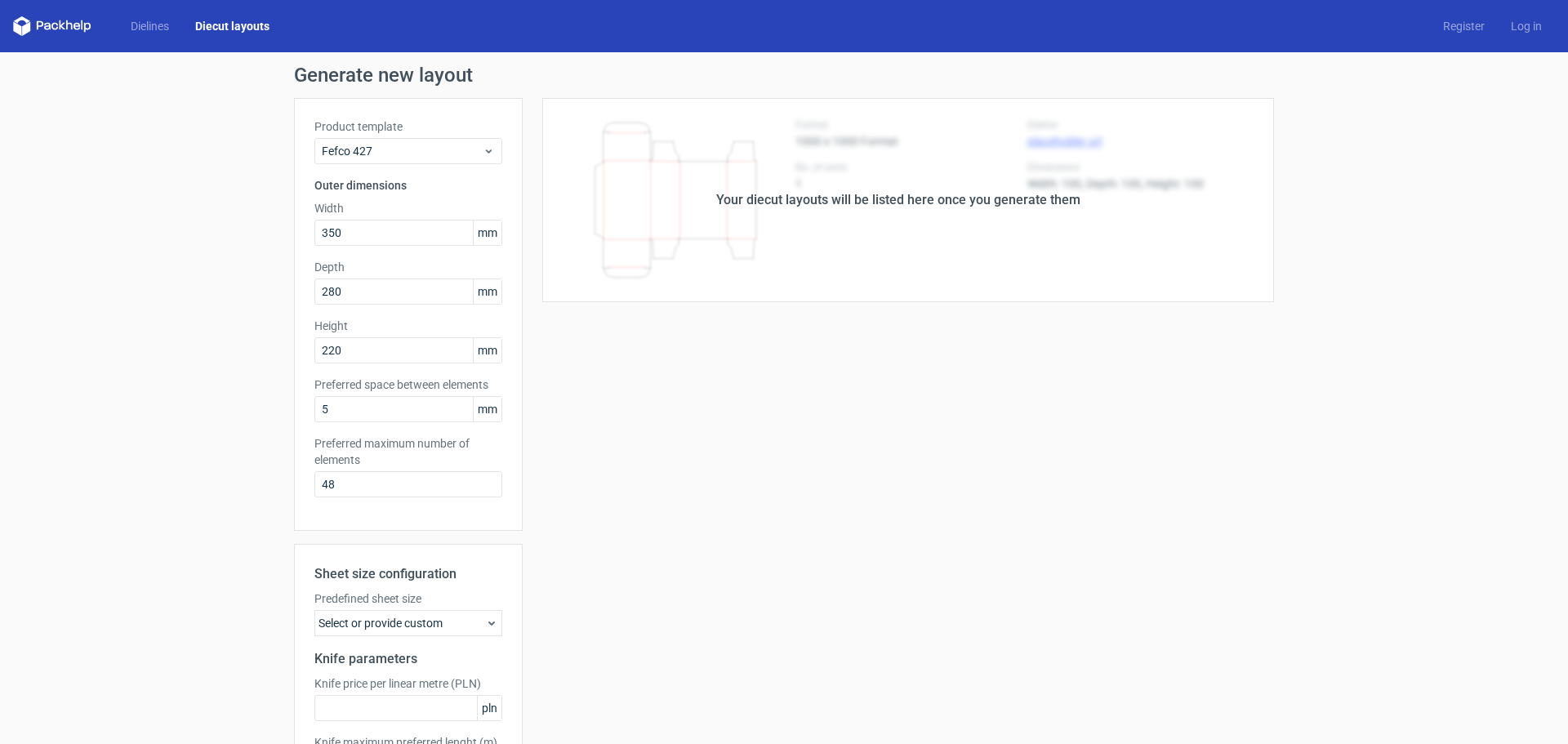
drag, startPoint x: 689, startPoint y: 412, endPoint x: 678, endPoint y: 413, distance: 11.0
click at [687, 413] on div "Your diecut layouts will be listed here once you generate them Height Depth Wid…" at bounding box center [898, 482] width 751 height 768
click at [150, 27] on link "Dielines" at bounding box center [150, 26] width 65 height 16
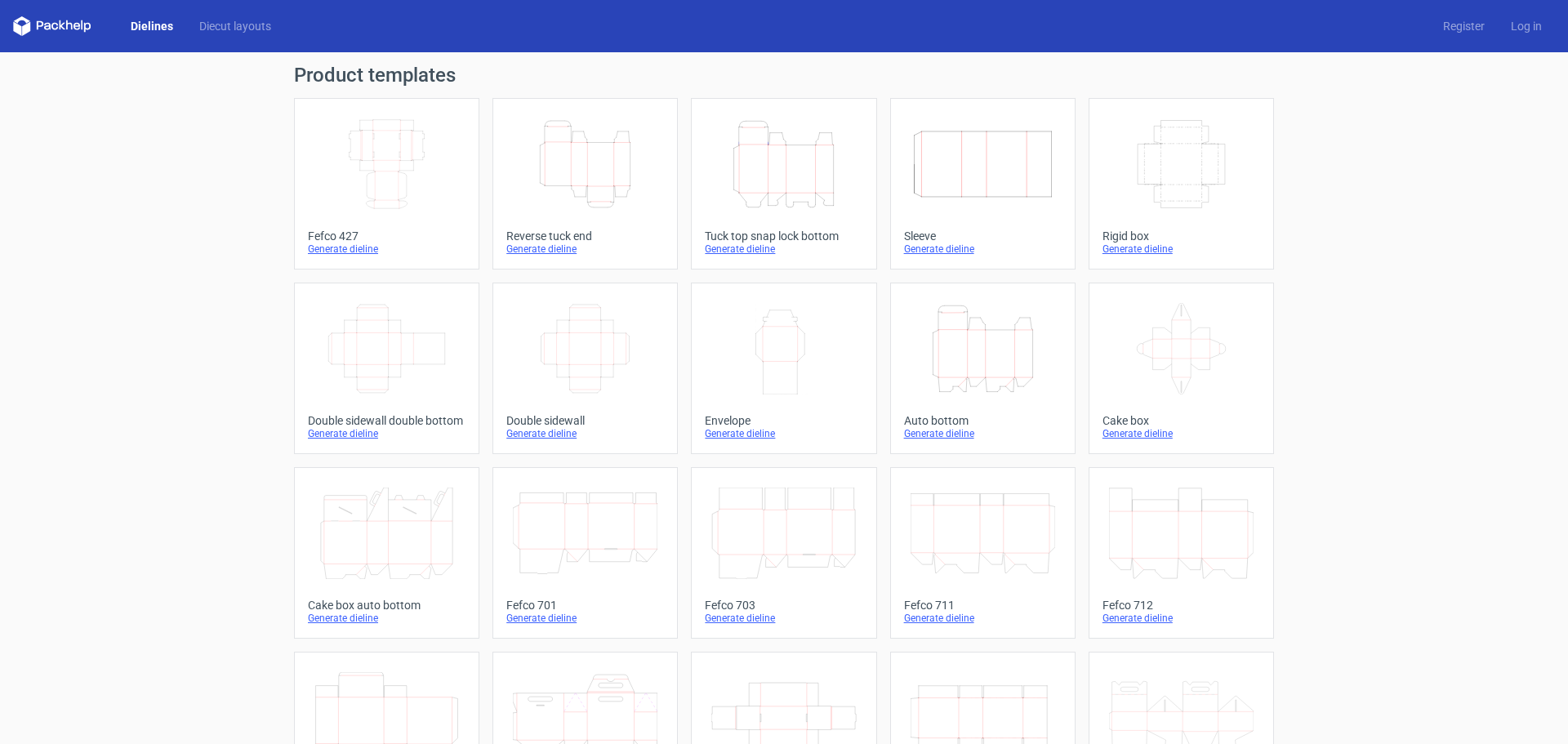
click at [321, 248] on div "Generate dieline" at bounding box center [387, 248] width 158 height 13
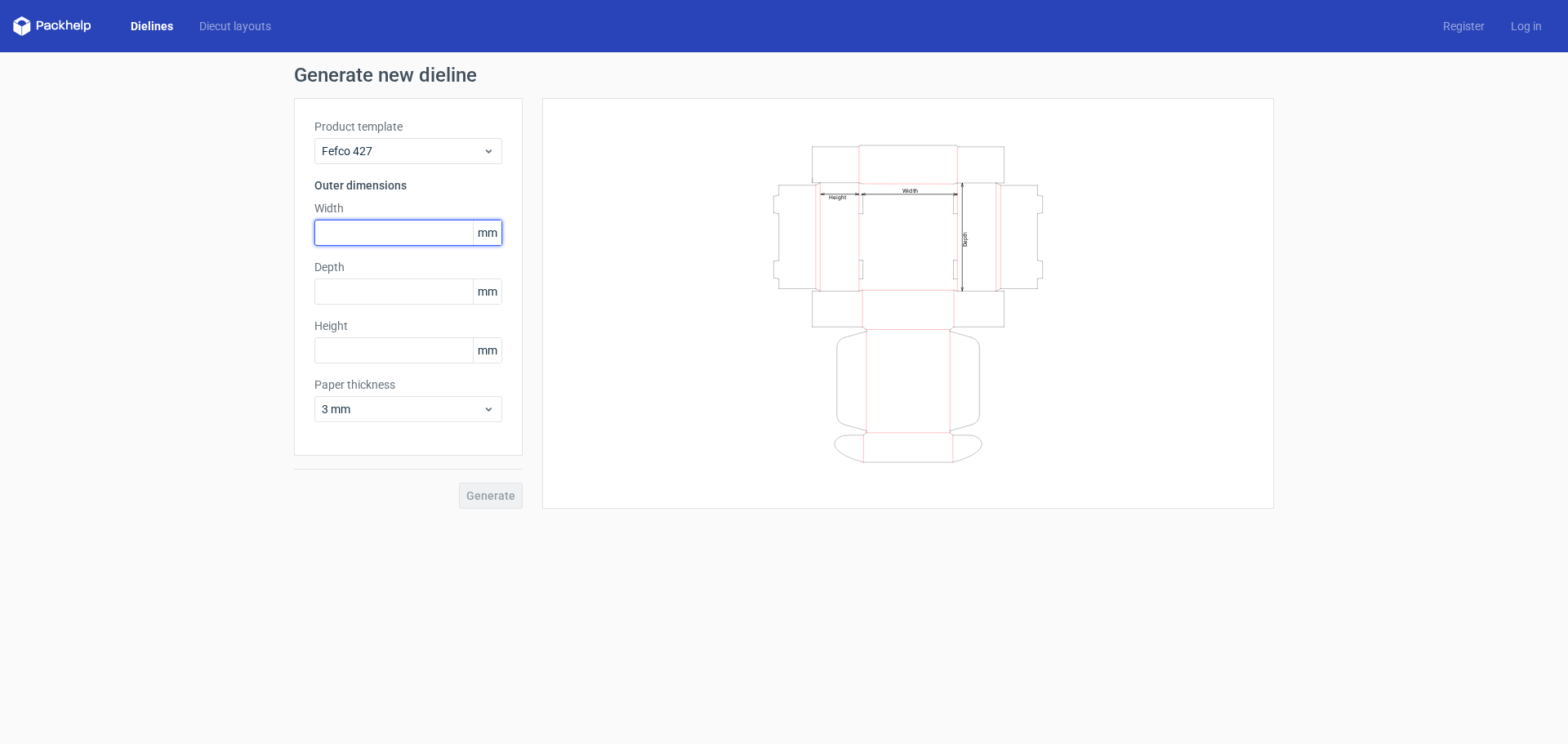
click at [427, 226] on input "text" at bounding box center [408, 232] width 188 height 26
type input "350"
type input "280"
type input "220"
click at [477, 494] on span "Generate" at bounding box center [490, 495] width 49 height 12
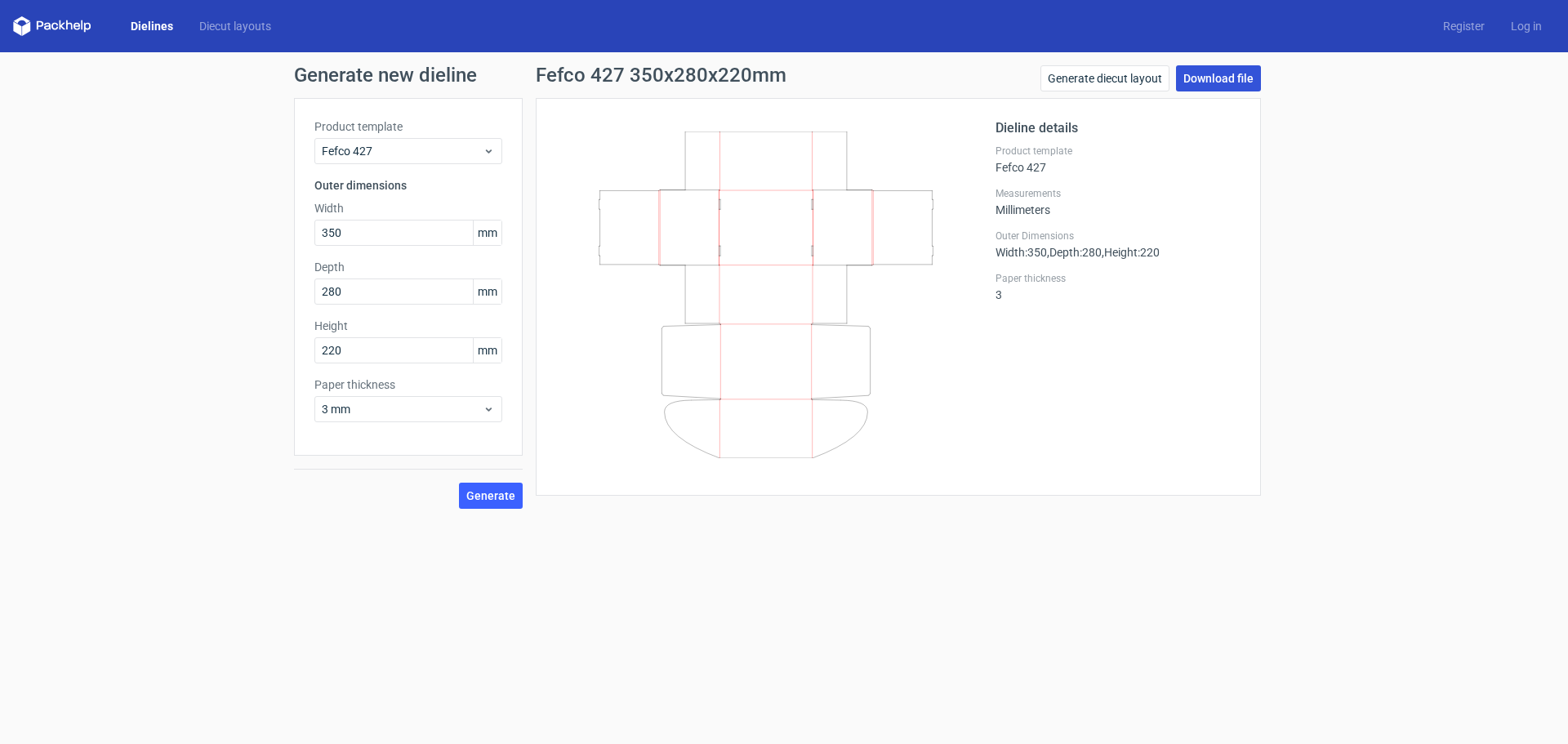
click at [1221, 77] on link "Download file" at bounding box center [1219, 78] width 85 height 26
click at [1398, 313] on div "Generate new dieline Product template Fefco 427 Outer dimensions Width 350 mm D…" at bounding box center [784, 286] width 1568 height 469
